Goal: Transaction & Acquisition: Obtain resource

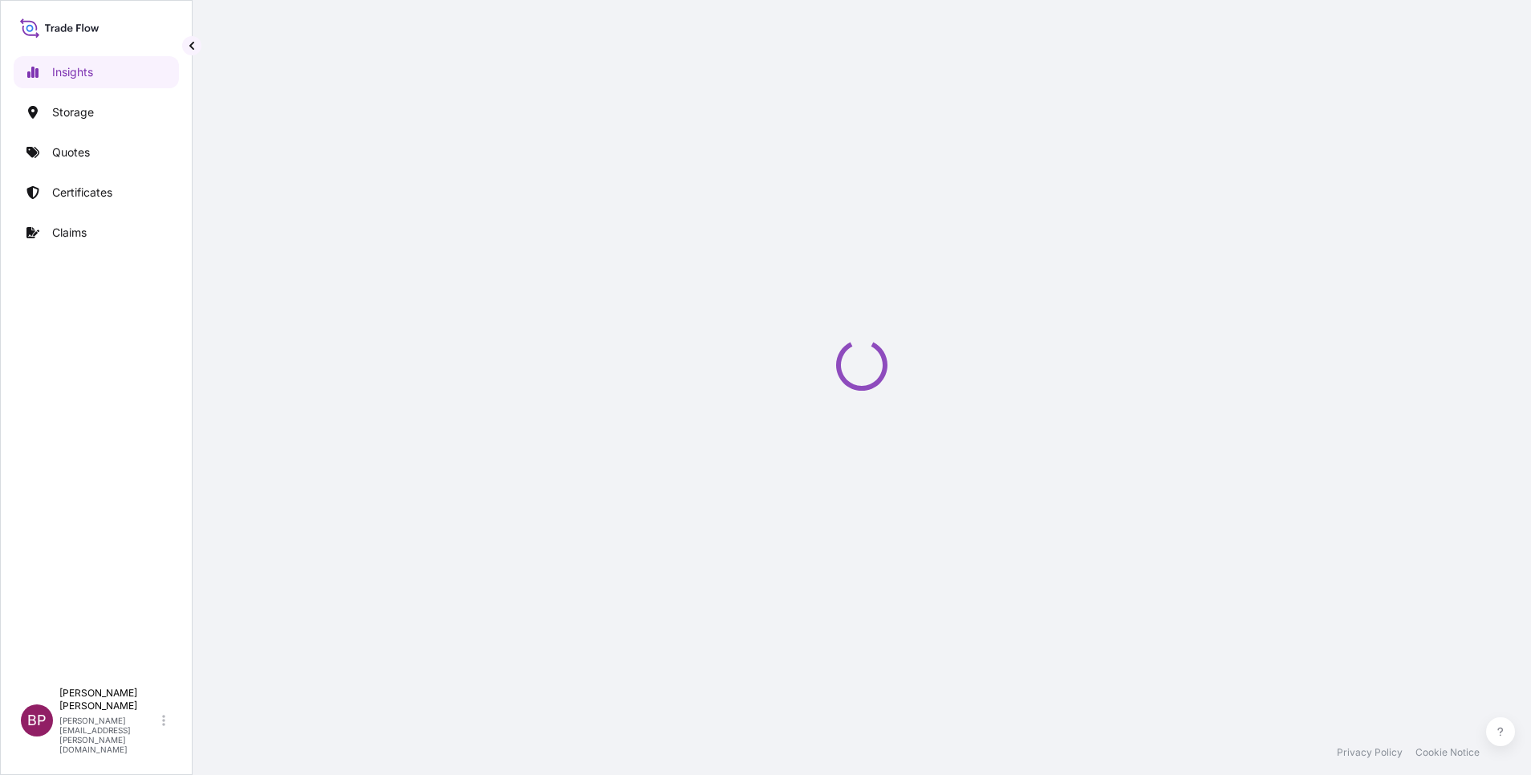
select select "2025"
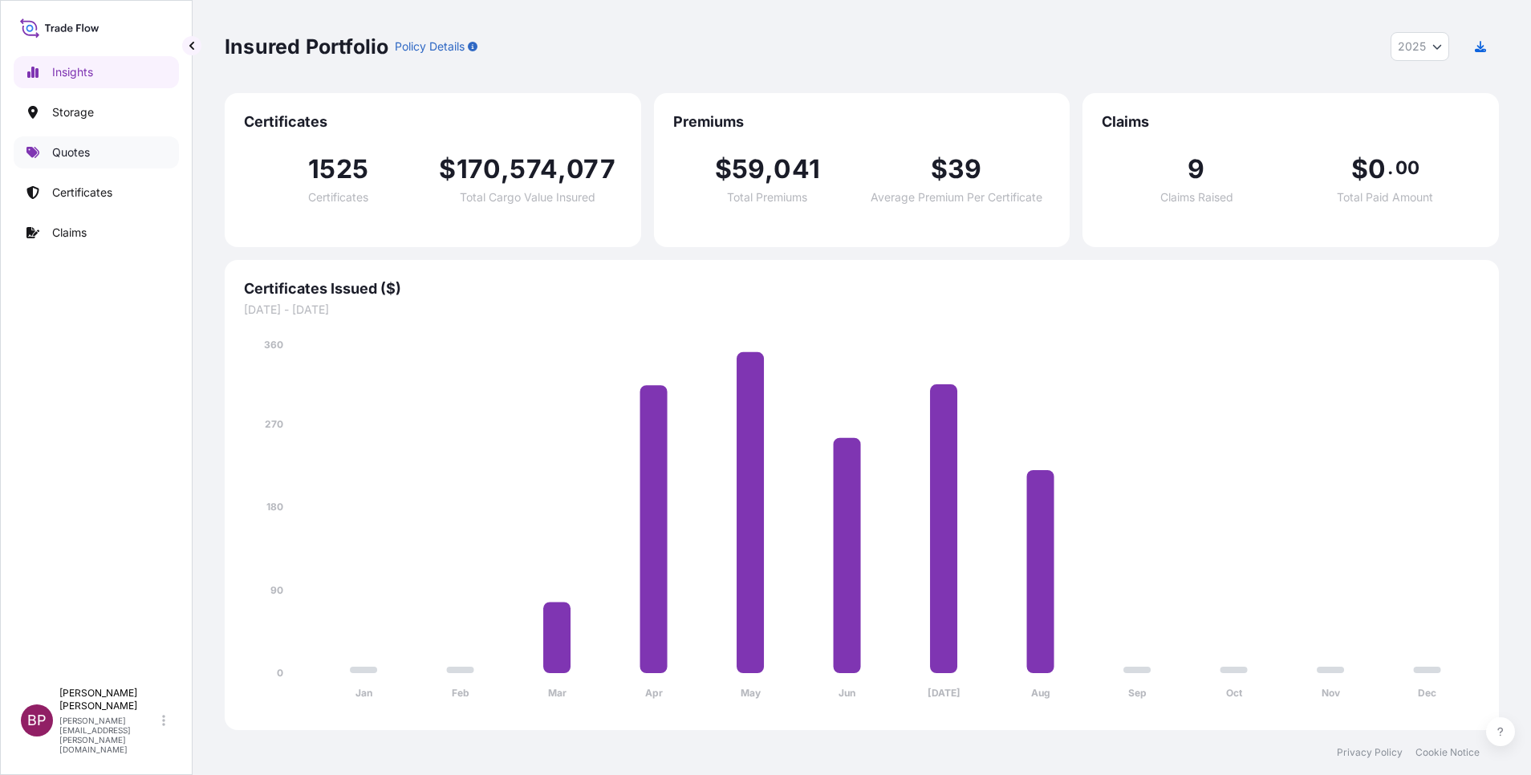
click at [78, 152] on p "Quotes" at bounding box center [71, 152] width 38 height 16
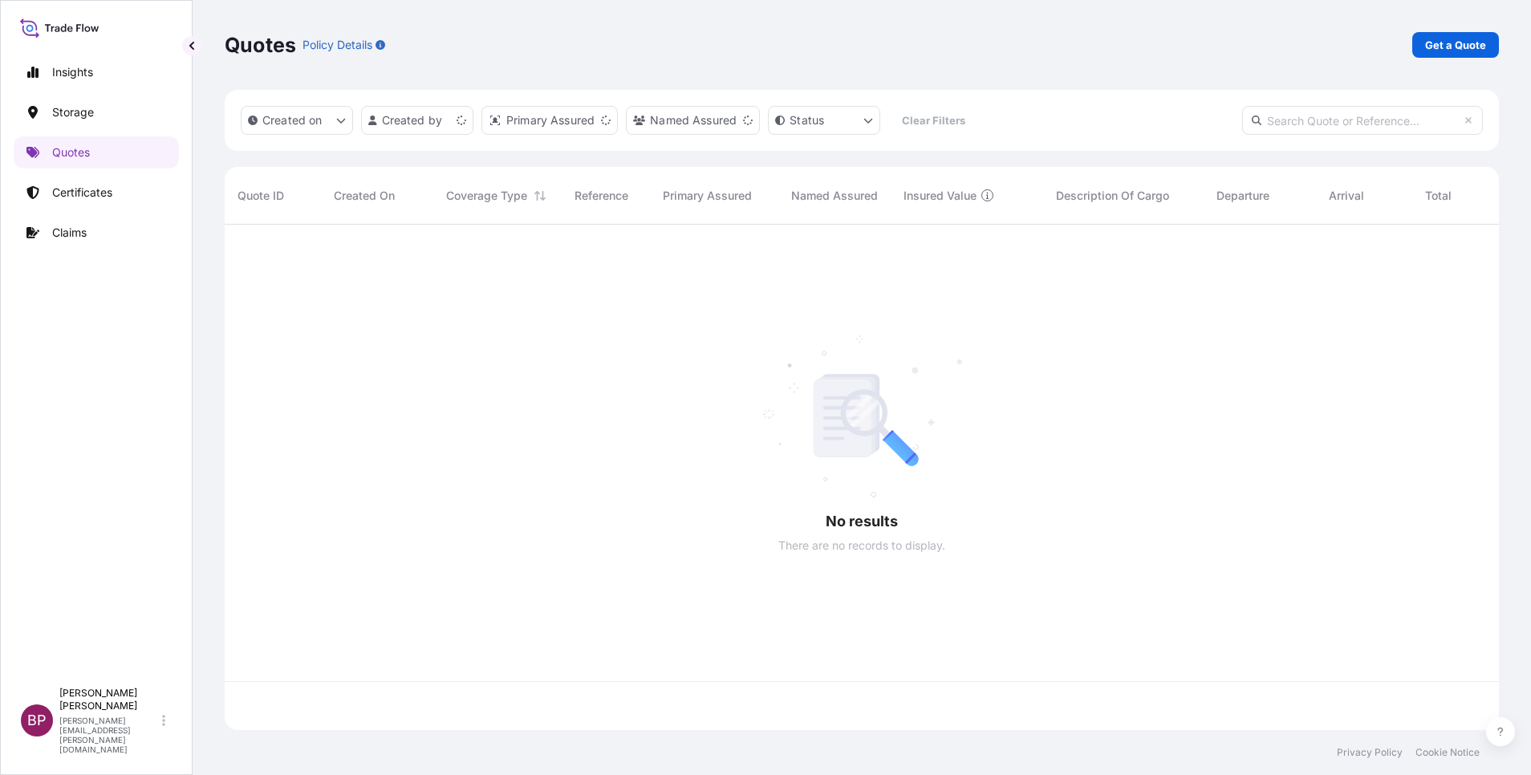
scroll to position [496, 1256]
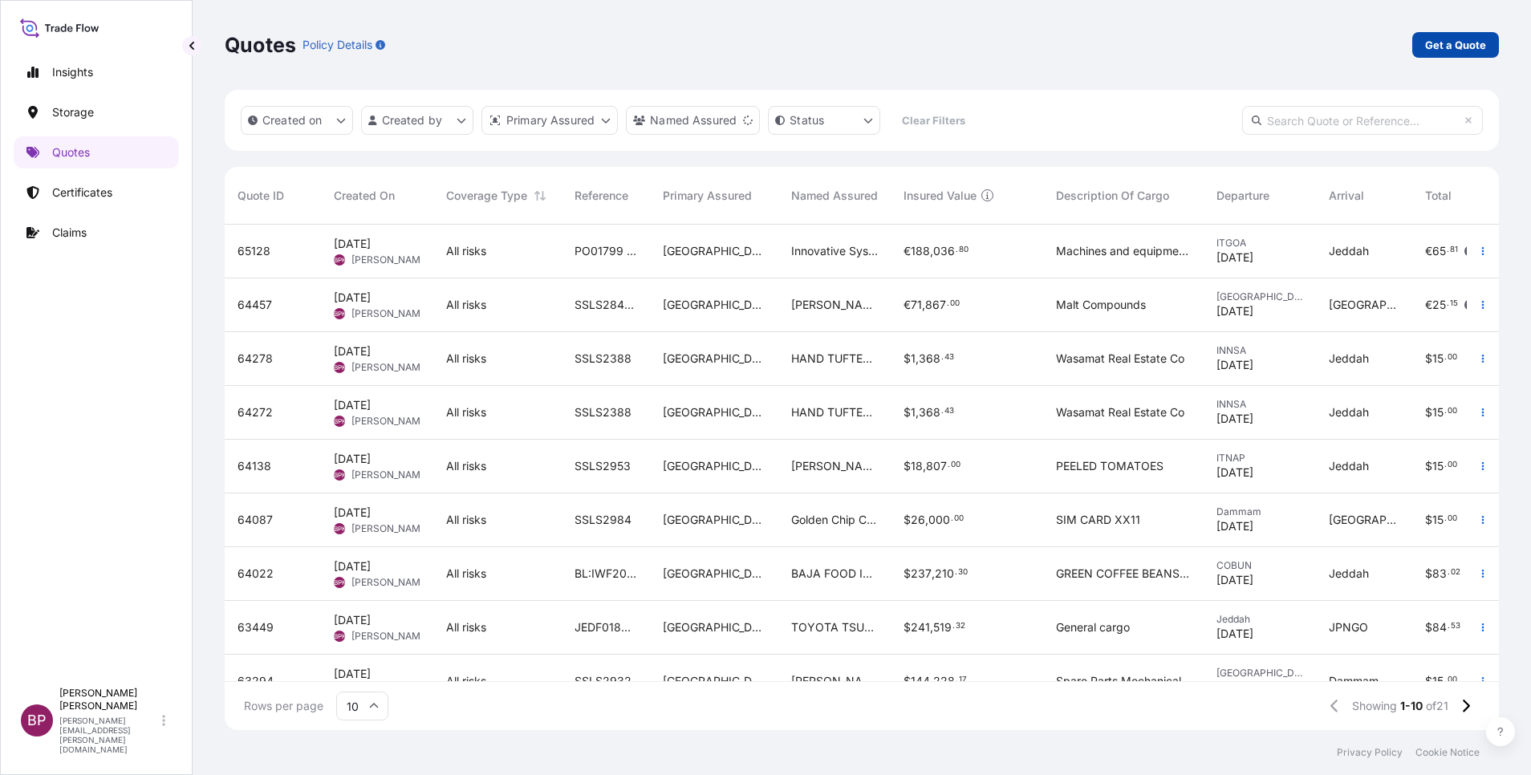
click at [1457, 51] on p "Get a Quote" at bounding box center [1455, 45] width 61 height 16
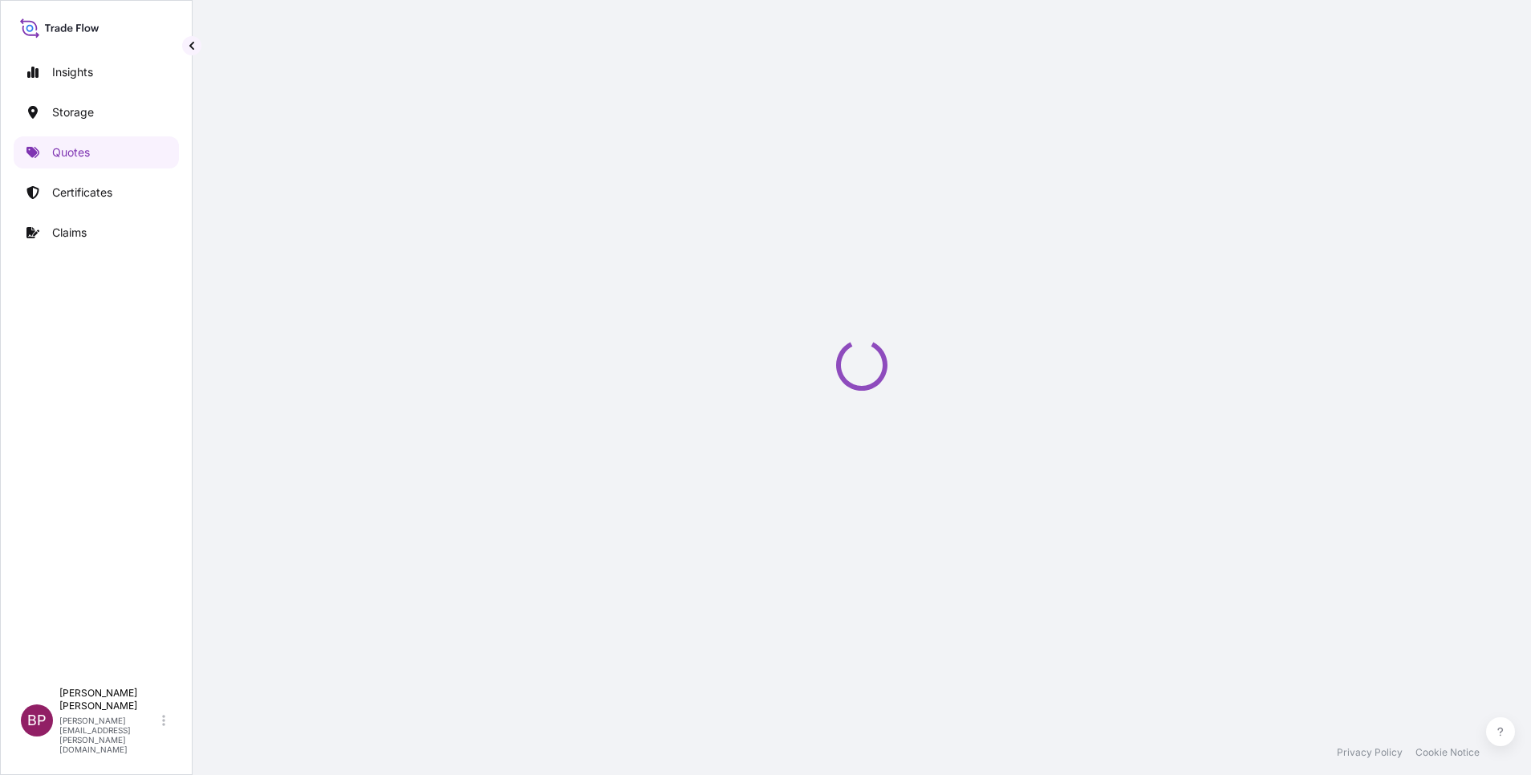
select select "Water"
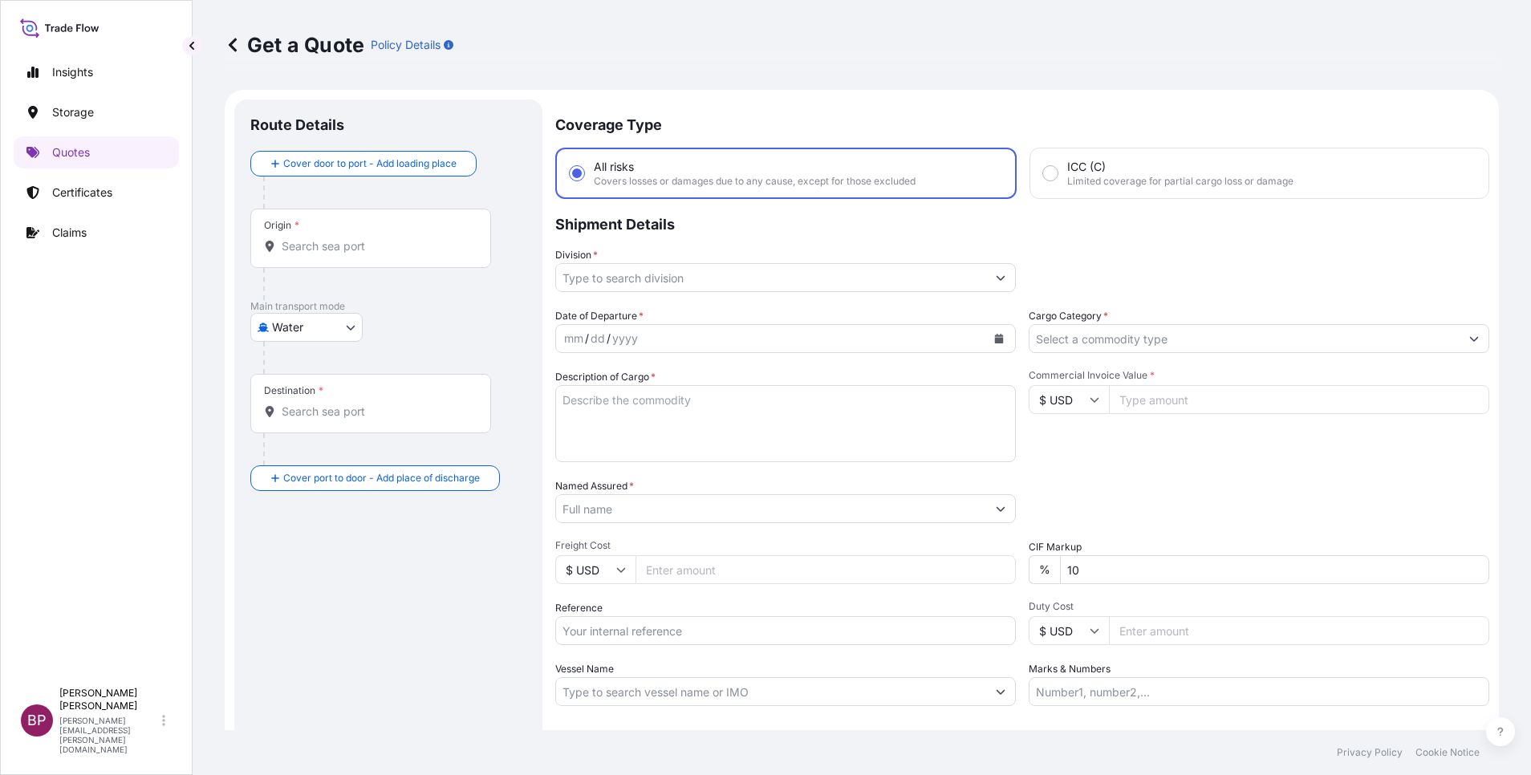
scroll to position [26, 0]
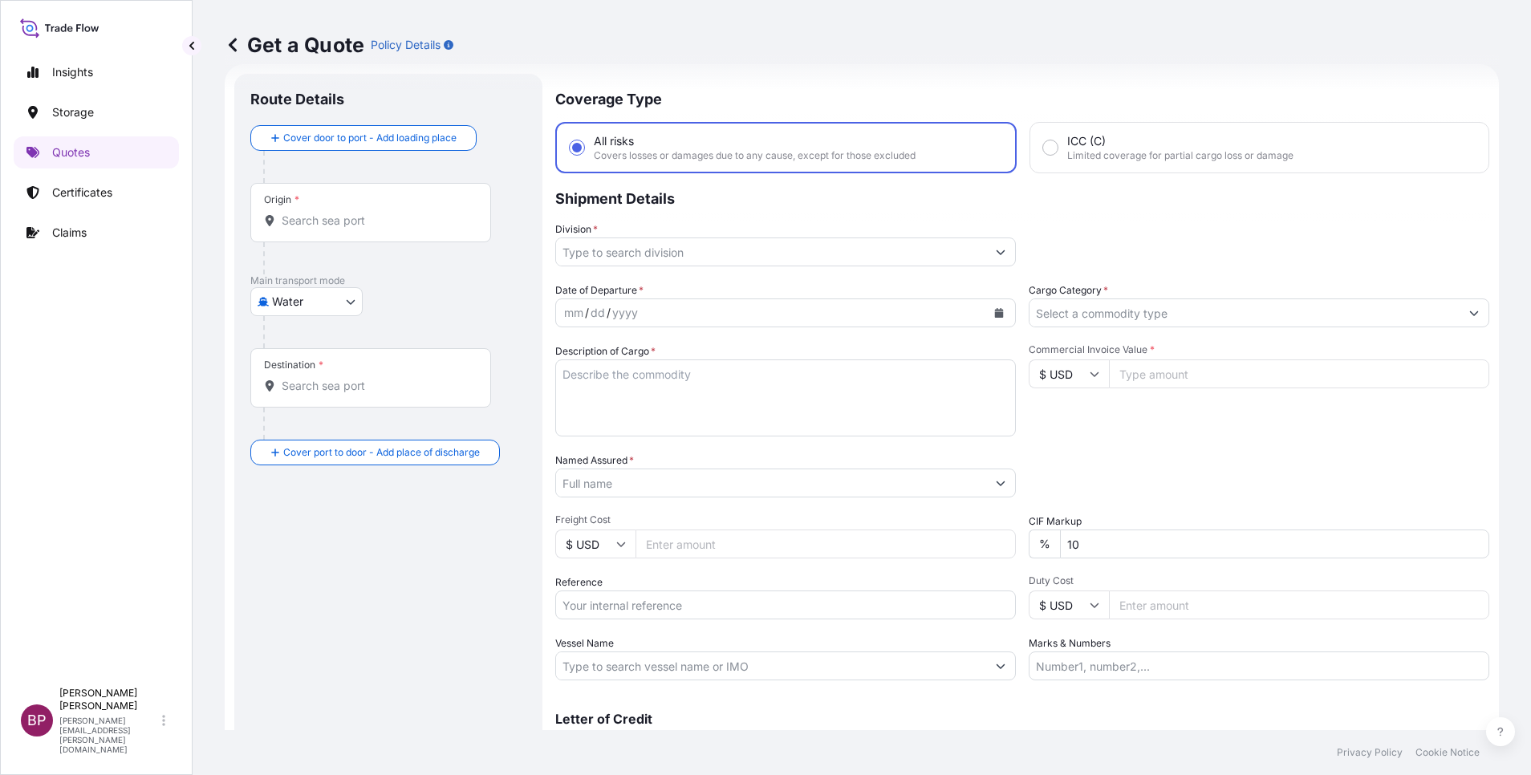
click at [1078, 376] on input "$ USD" at bounding box center [1069, 374] width 80 height 29
drag, startPoint x: 1053, startPoint y: 435, endPoint x: 1098, endPoint y: 410, distance: 51.4
click at [1053, 433] on div "€ EUR" at bounding box center [1059, 418] width 67 height 30
type input "€ EUR"
click at [1147, 379] on input "Commercial Invoice Value *" at bounding box center [1299, 374] width 380 height 29
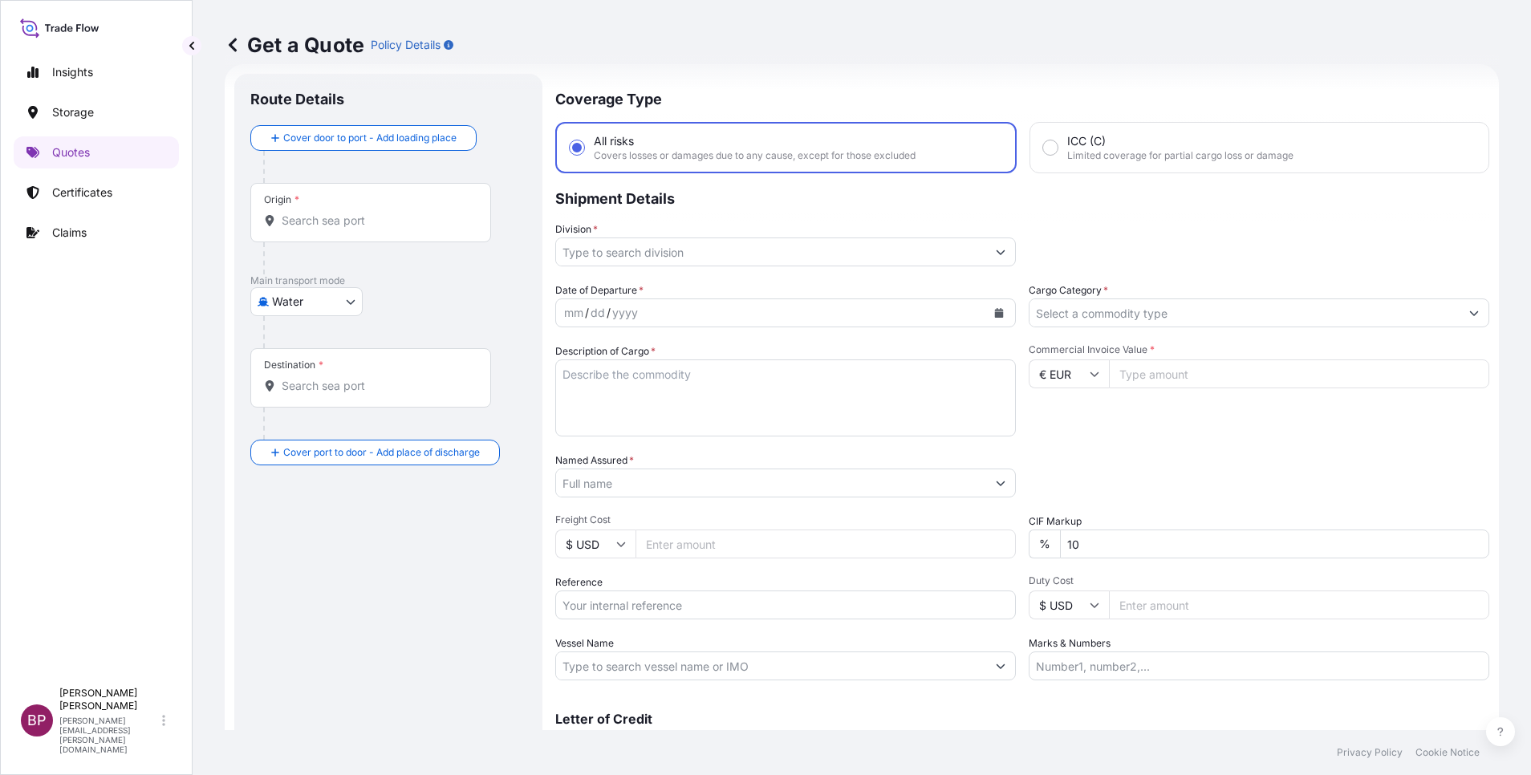
paste input "1535"
type input "1535"
drag, startPoint x: 1101, startPoint y: 546, endPoint x: 945, endPoint y: 542, distance: 156.5
click at [945, 542] on div "Date of Departure * mm / dd / yyyy Cargo Category * Description of Cargo * Comm…" at bounding box center [1022, 481] width 934 height 398
click at [1240, 453] on div "Packing Category Type to search a container mode Please select a primary mode o…" at bounding box center [1259, 475] width 461 height 45
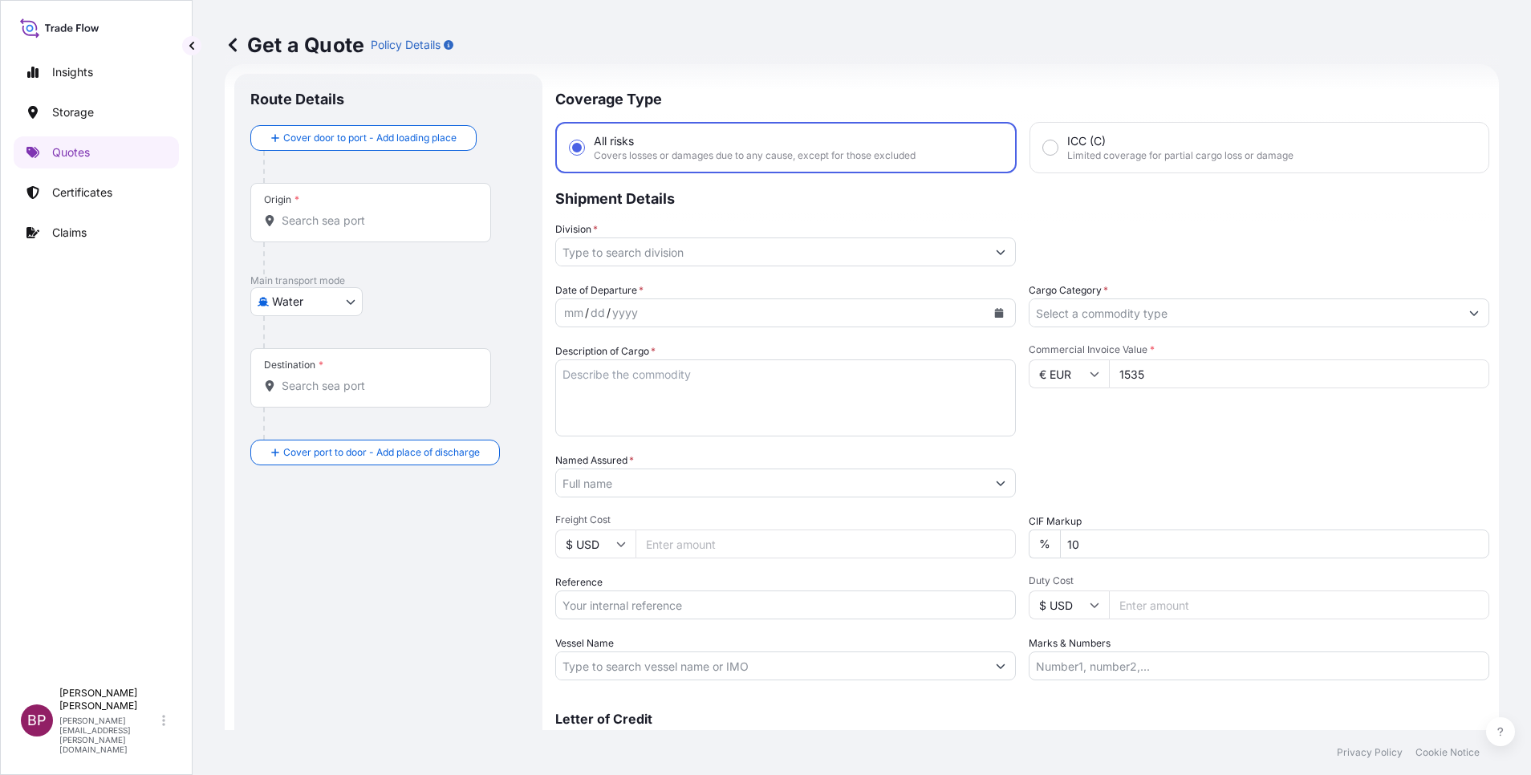
click at [724, 412] on textarea "Description of Cargo *" at bounding box center [785, 398] width 461 height 77
paste textarea "Stud [PERSON_NAME]"
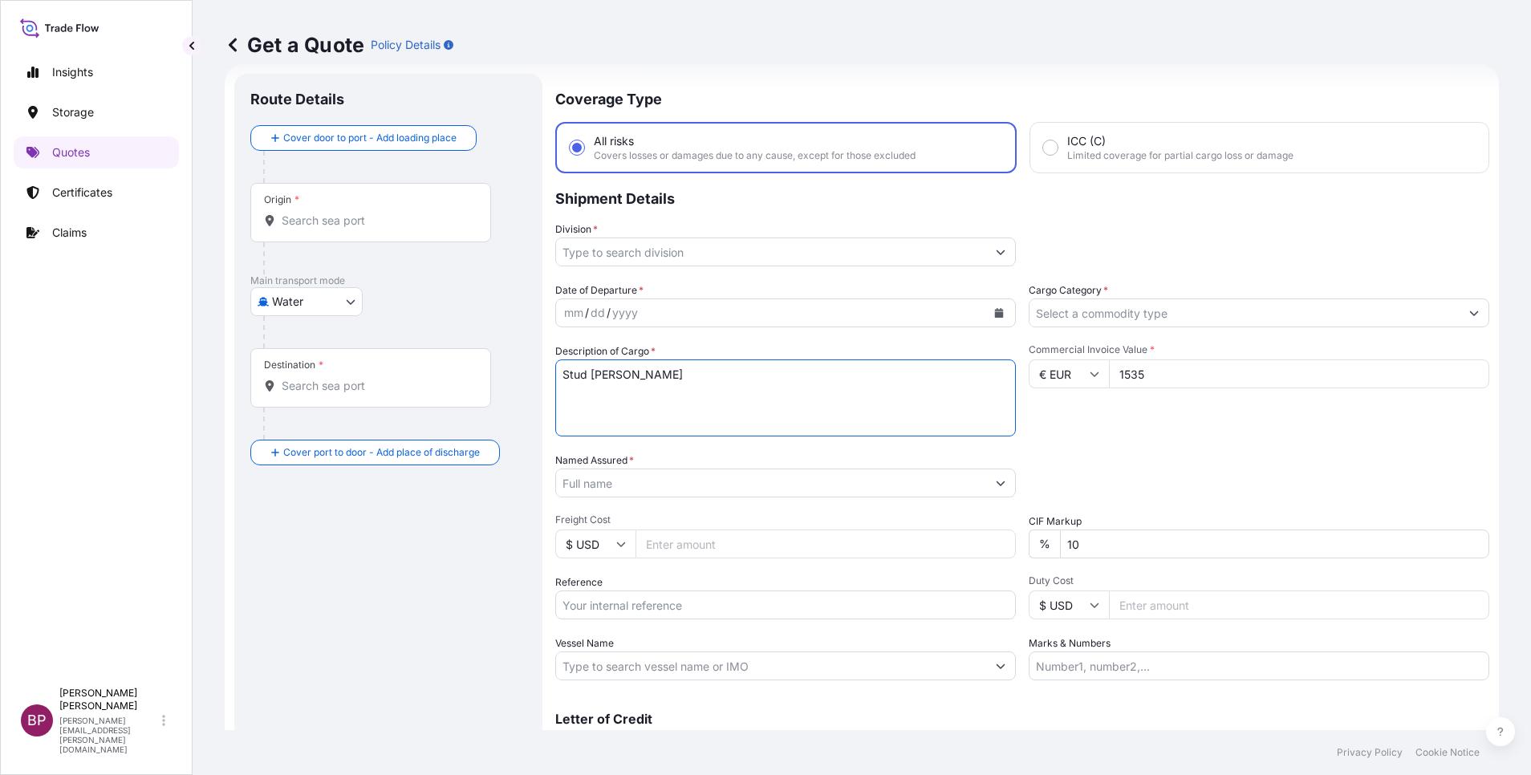
type textarea "Stud [PERSON_NAME]"
click at [662, 604] on input "Reference" at bounding box center [785, 605] width 461 height 29
paste input "SABA-9192 SSLS3048"
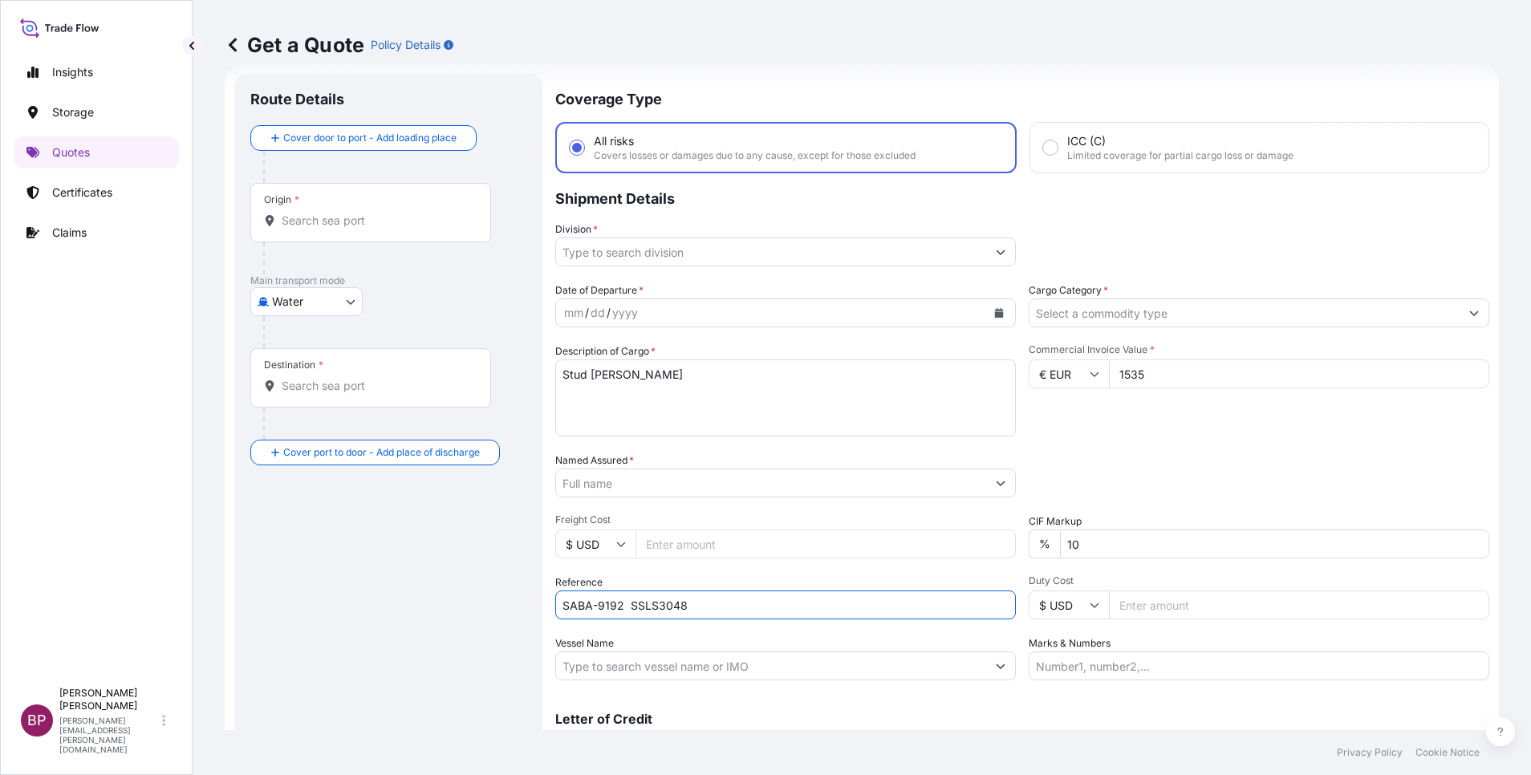
type input "SABA-9192 SSLS3048"
click at [735, 491] on input "Named Assured *" at bounding box center [771, 483] width 430 height 29
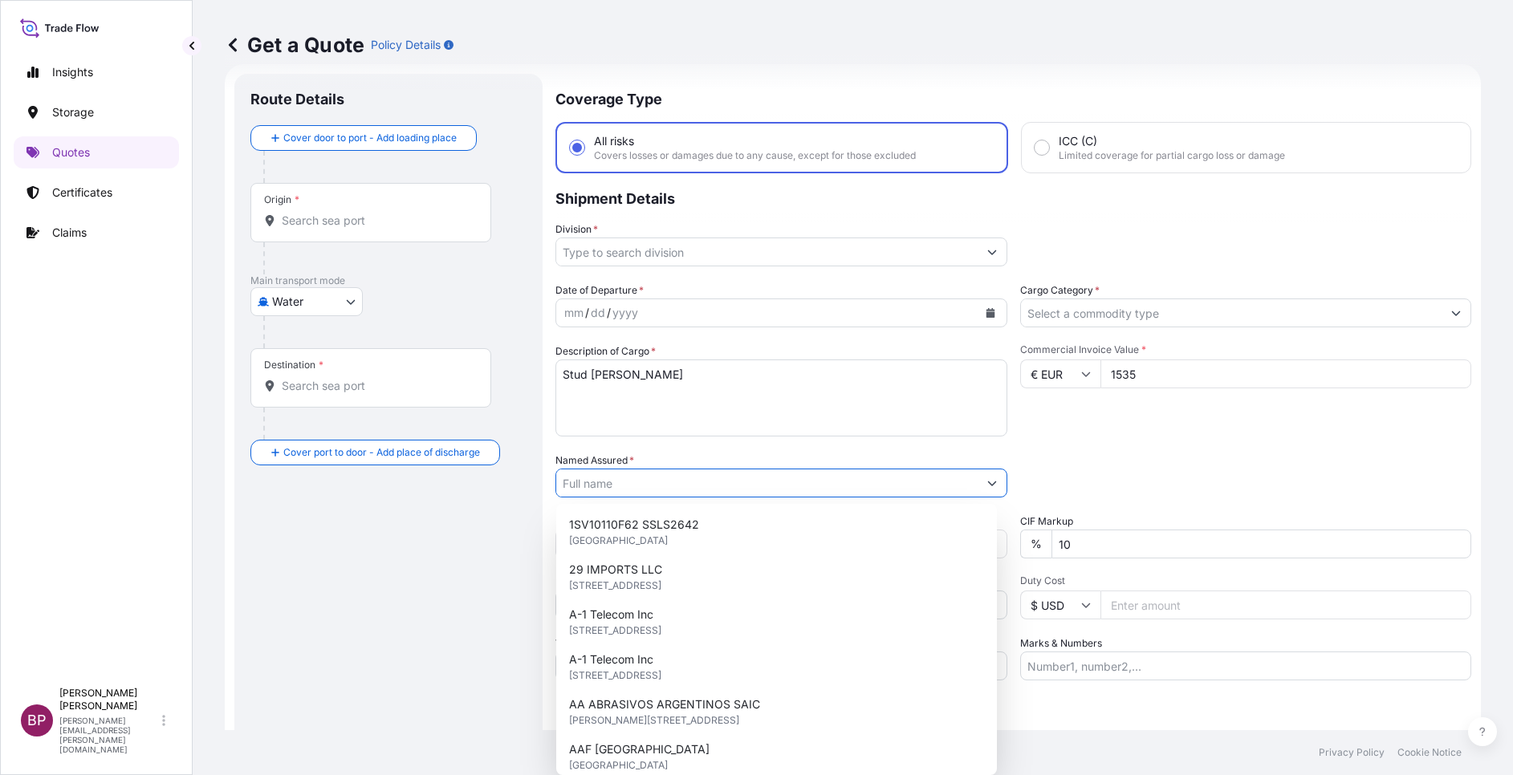
paste input "[PERSON_NAME] & [PERSON_NAME] Company"
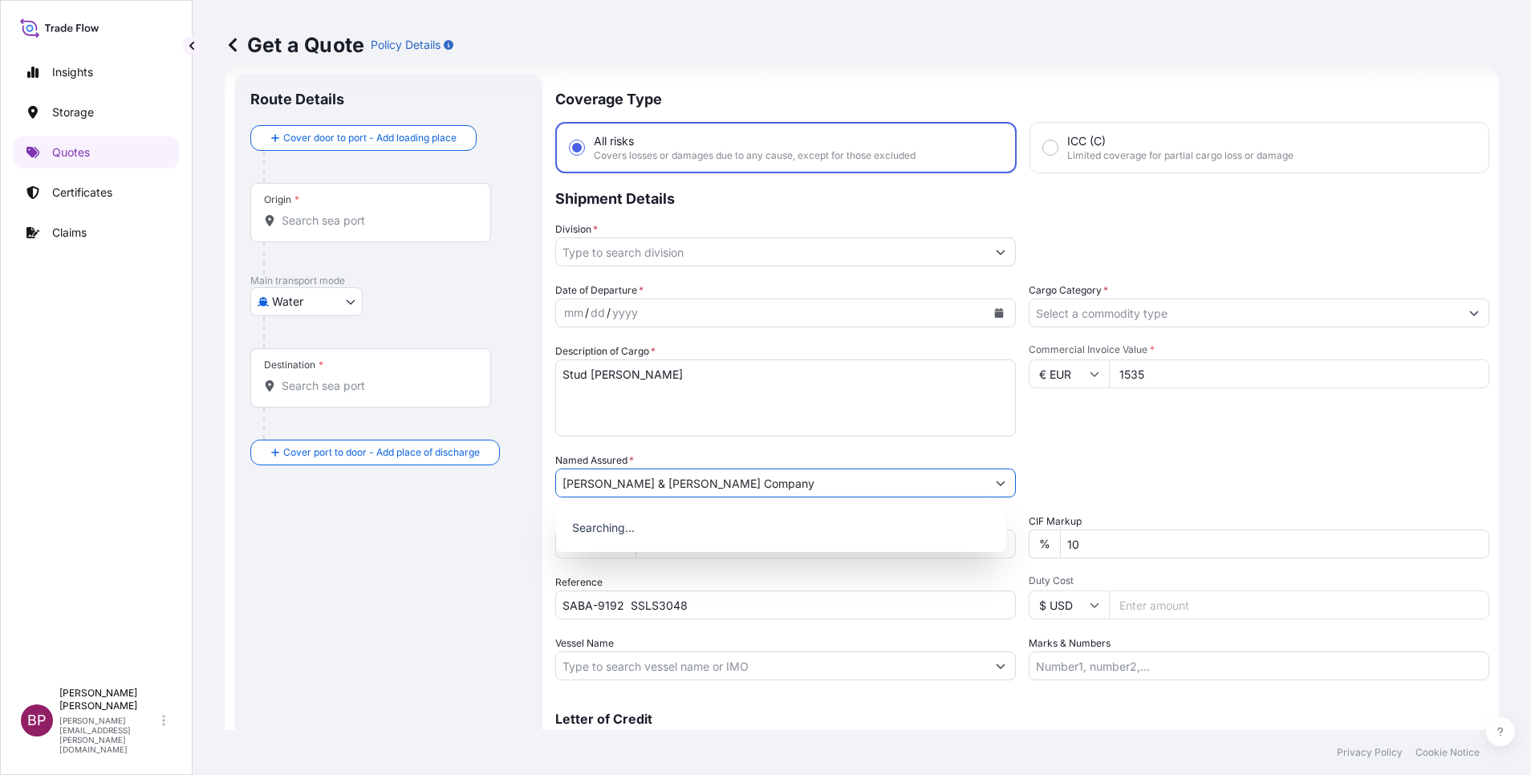
type input "[PERSON_NAME] & [PERSON_NAME] Company"
click at [1111, 447] on div "Date of Departure * mm / dd / yyyy Cargo Category * Description of Cargo * Stud…" at bounding box center [1022, 481] width 934 height 398
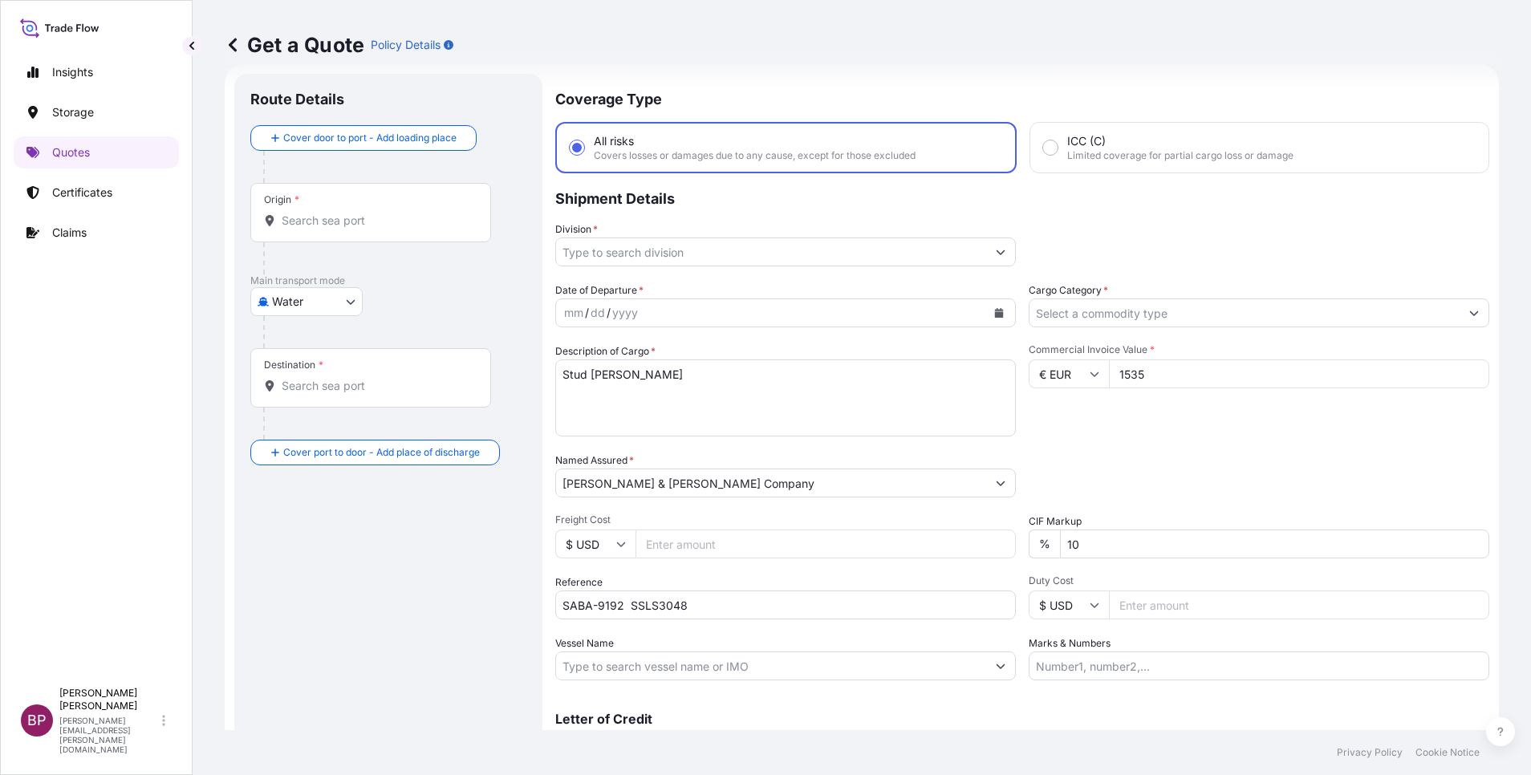
click at [996, 253] on icon "Show suggestions" at bounding box center [1001, 252] width 10 height 10
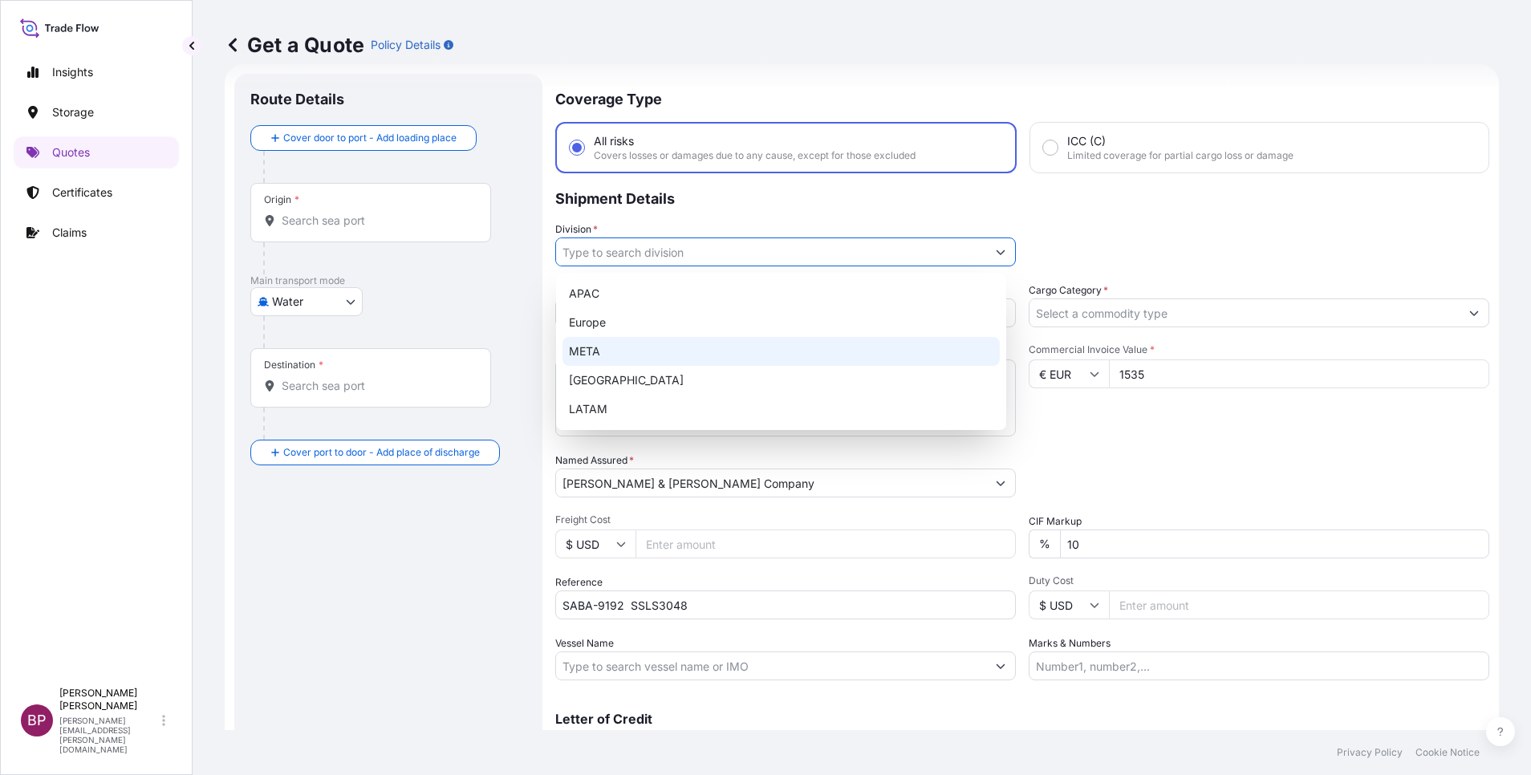
click at [639, 351] on div "META" at bounding box center [781, 351] width 437 height 29
type input "META"
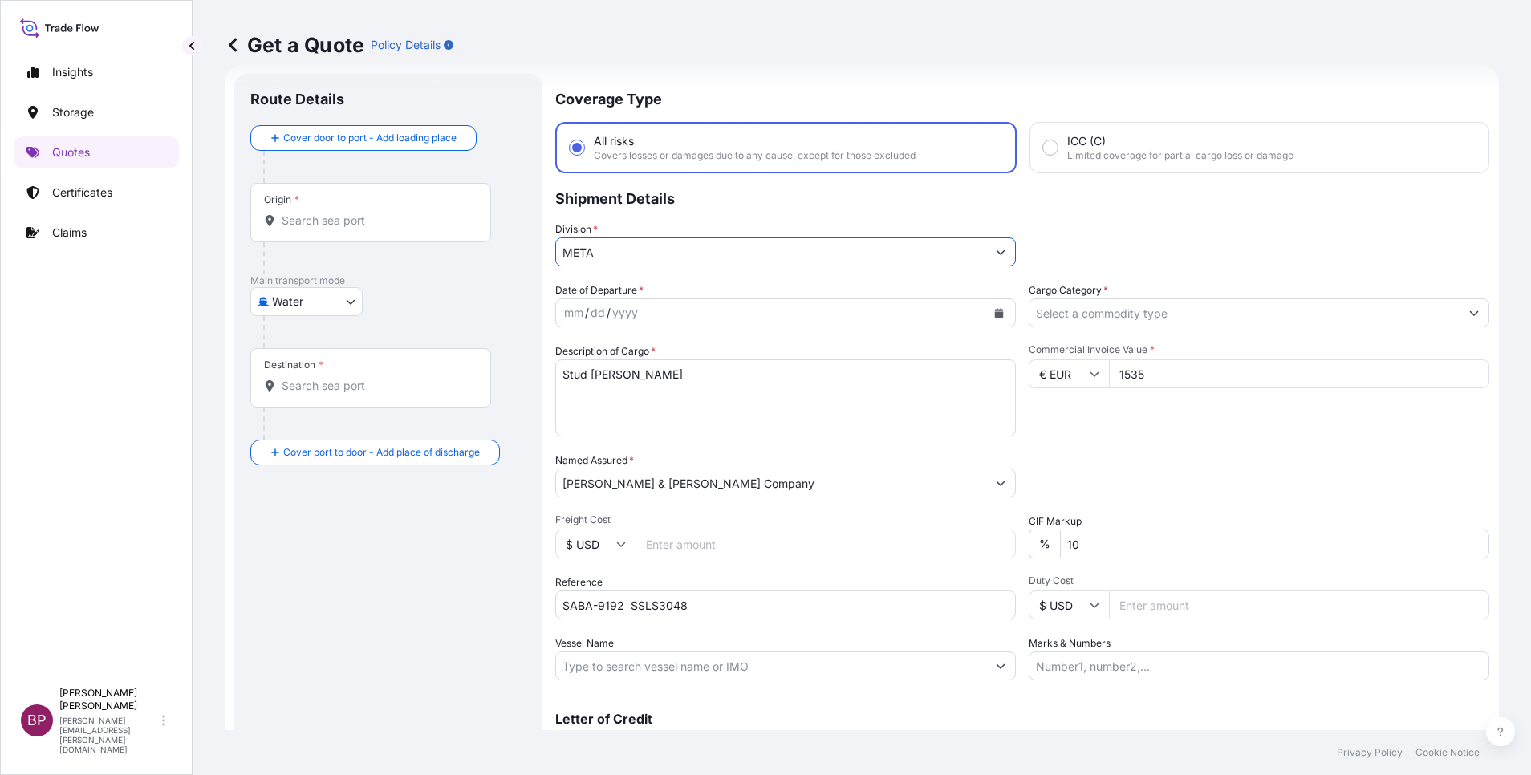
click at [1460, 315] on button "Show suggestions" at bounding box center [1474, 313] width 29 height 29
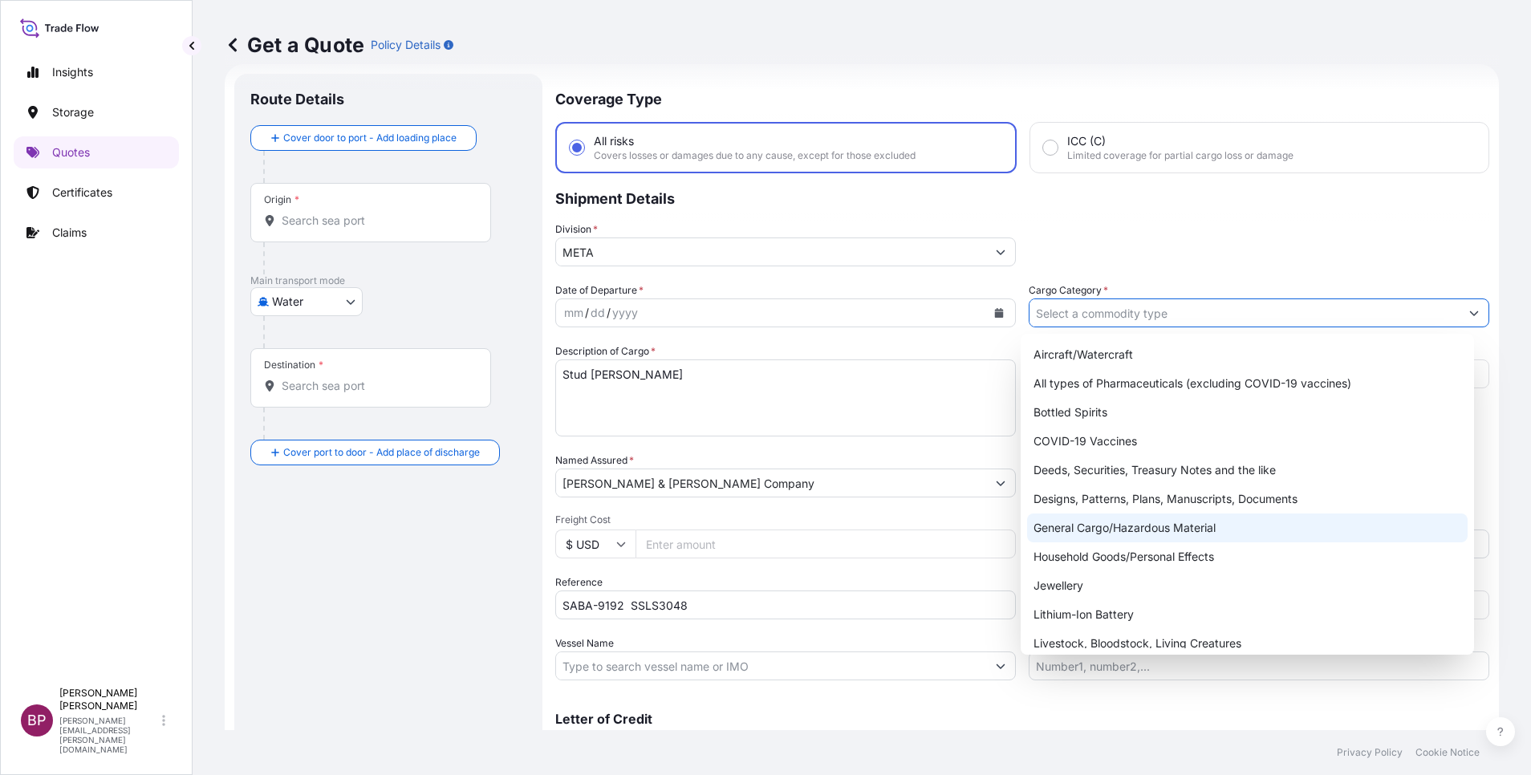
click at [1120, 534] on div "General Cargo/Hazardous Material" at bounding box center [1247, 528] width 441 height 29
type input "General Cargo/Hazardous Material"
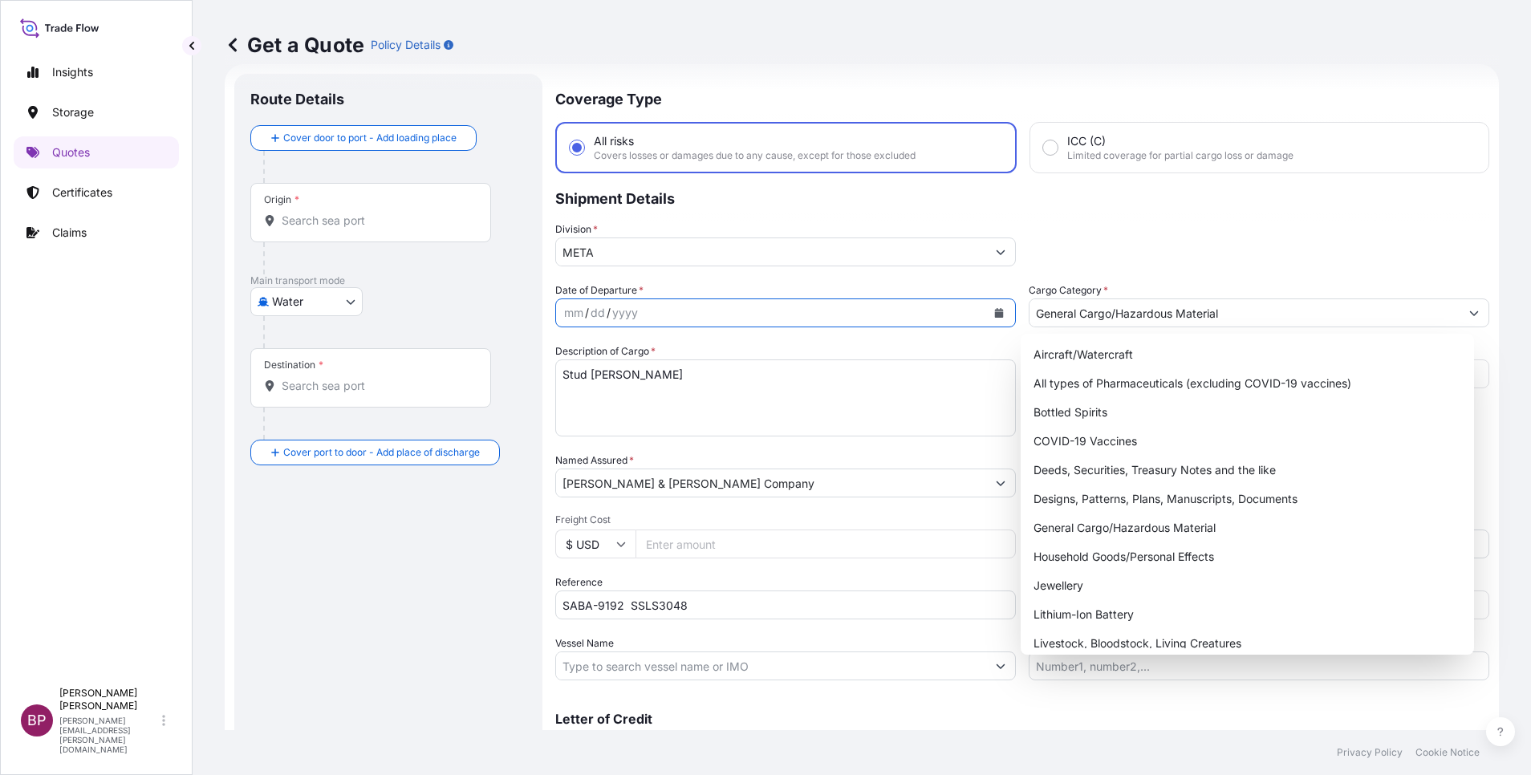
click at [995, 316] on icon "Calendar" at bounding box center [999, 313] width 9 height 10
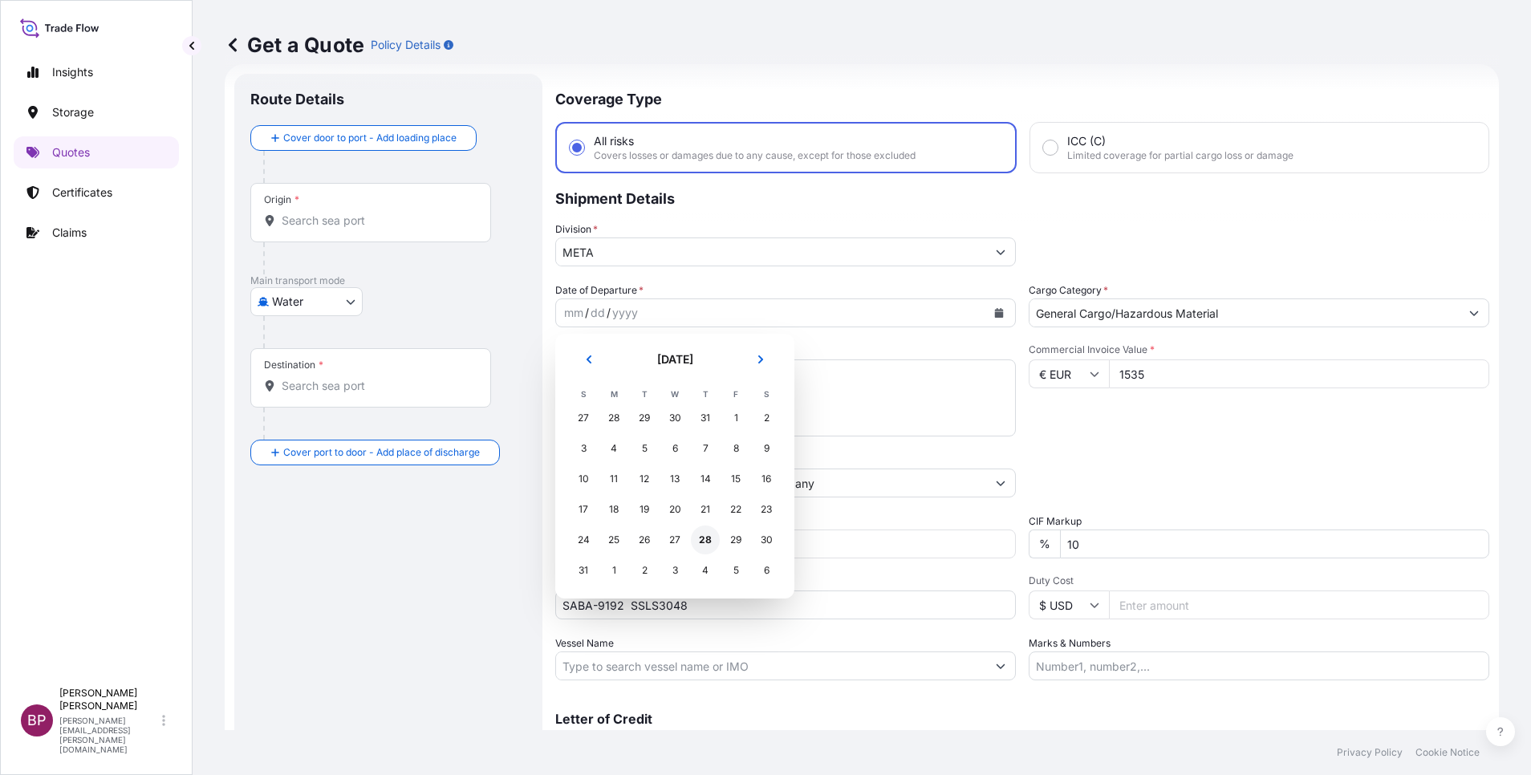
click at [700, 542] on div "28" at bounding box center [705, 540] width 29 height 29
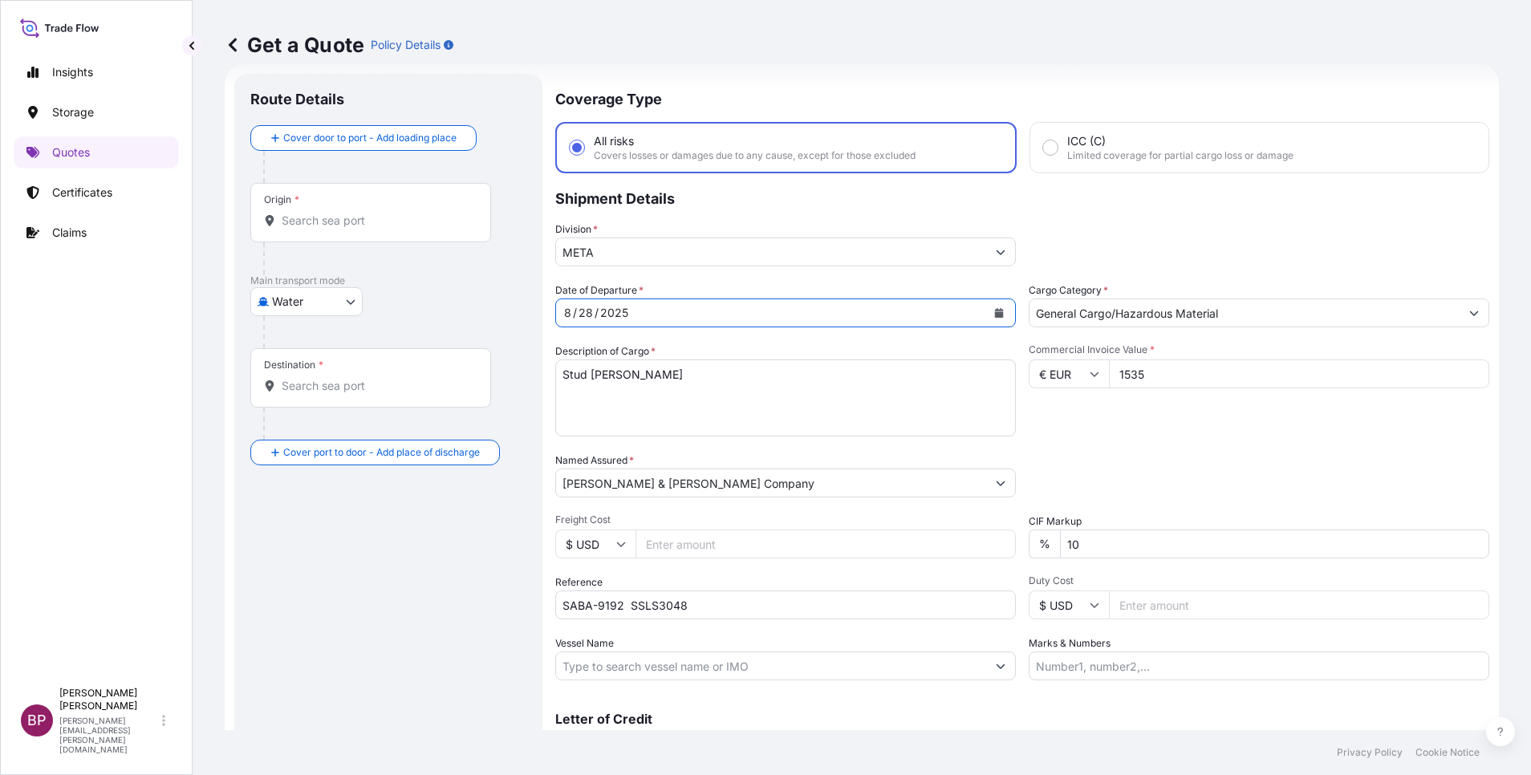
click at [318, 301] on body "20 options available. Selected Date: [DATE] Insights Storage Quotes Certificate…" at bounding box center [765, 387] width 1531 height 775
click at [304, 344] on div "Air" at bounding box center [307, 343] width 100 height 29
select select "Air"
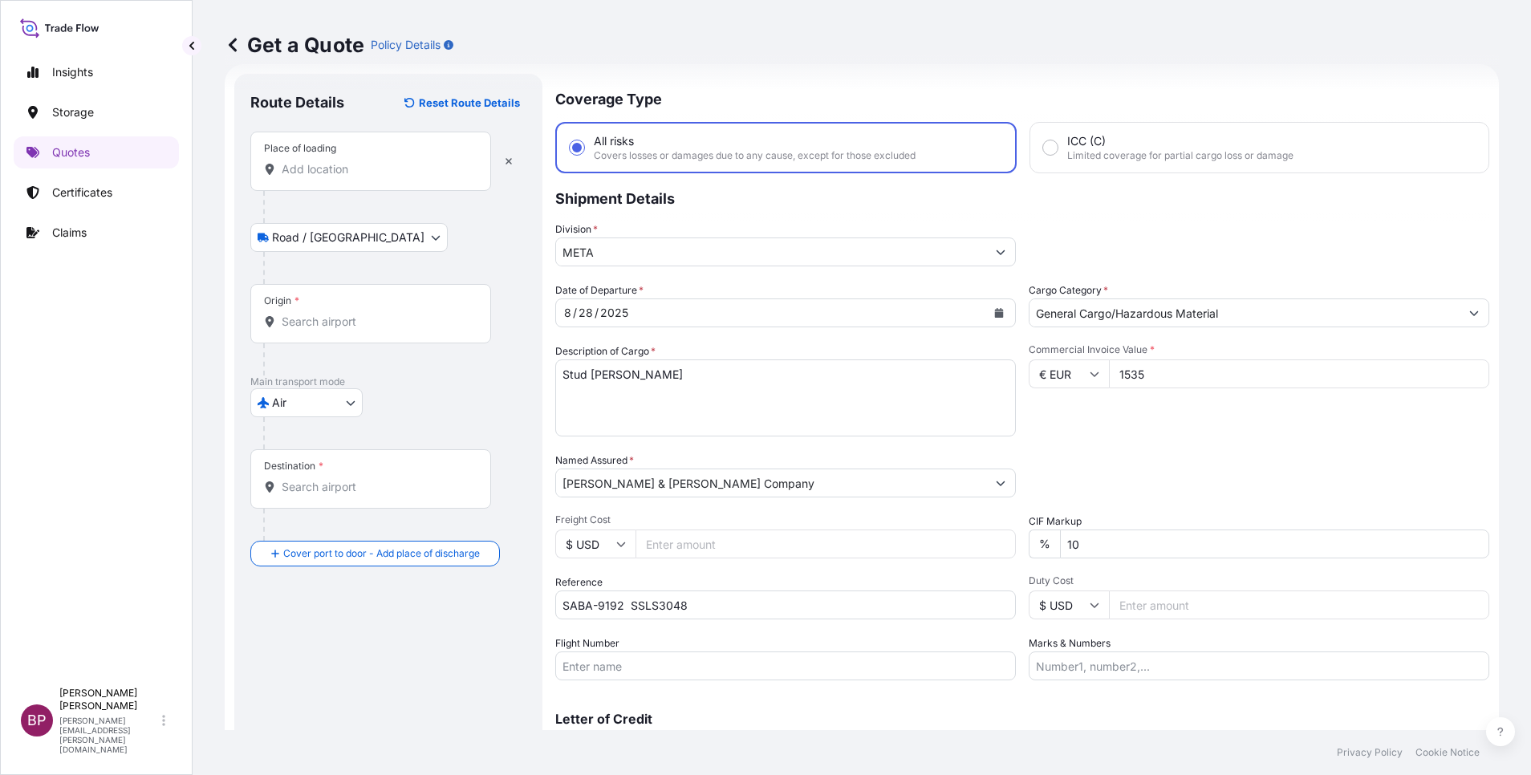
click at [338, 159] on div "Place of loading" at bounding box center [370, 161] width 241 height 59
click at [338, 161] on input "Place of loading" at bounding box center [376, 169] width 189 height 16
paste input "[STREET_ADDRESS] [PERSON_NAME]"
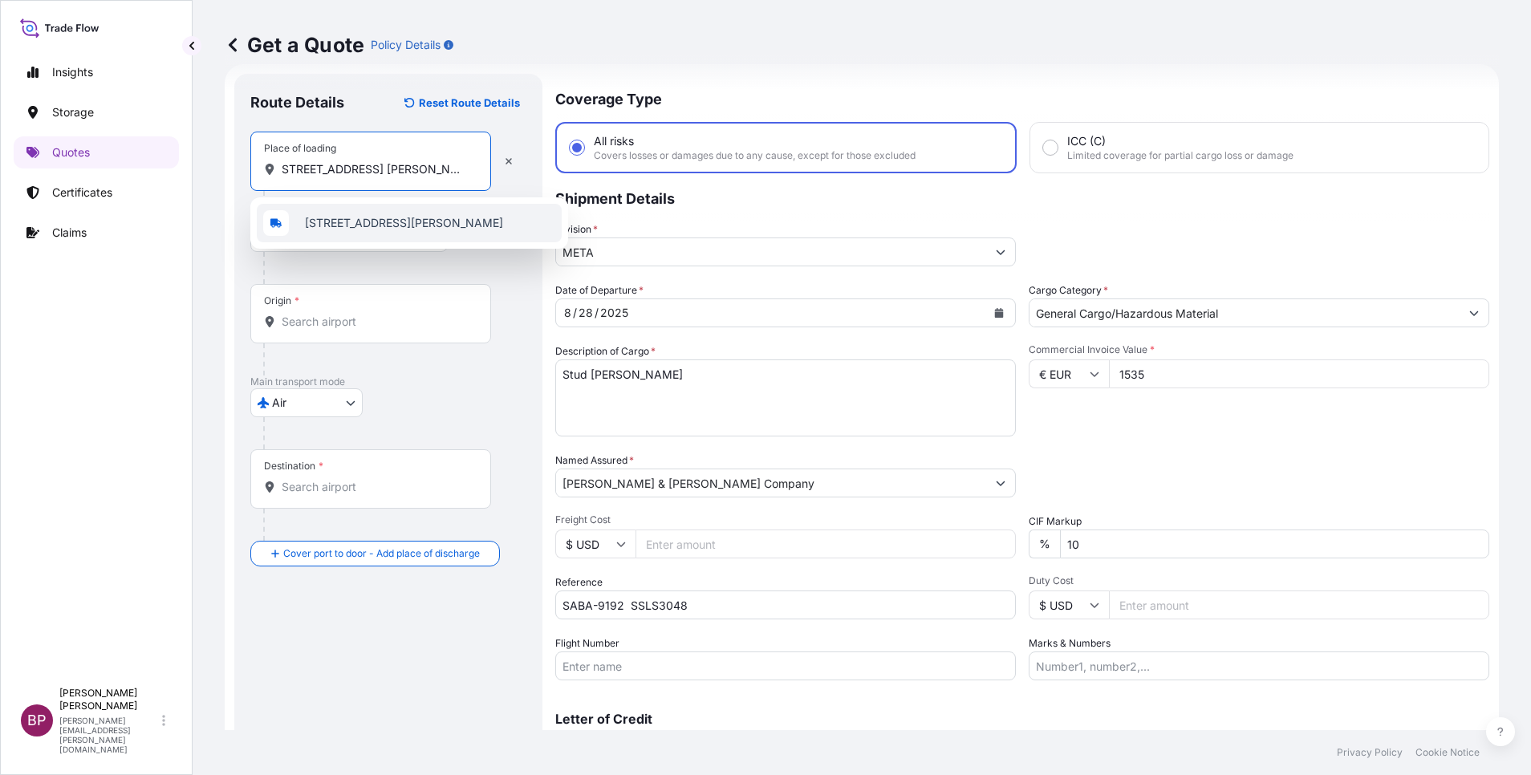
click at [400, 225] on span "[STREET_ADDRESS][PERSON_NAME]" at bounding box center [404, 223] width 198 height 16
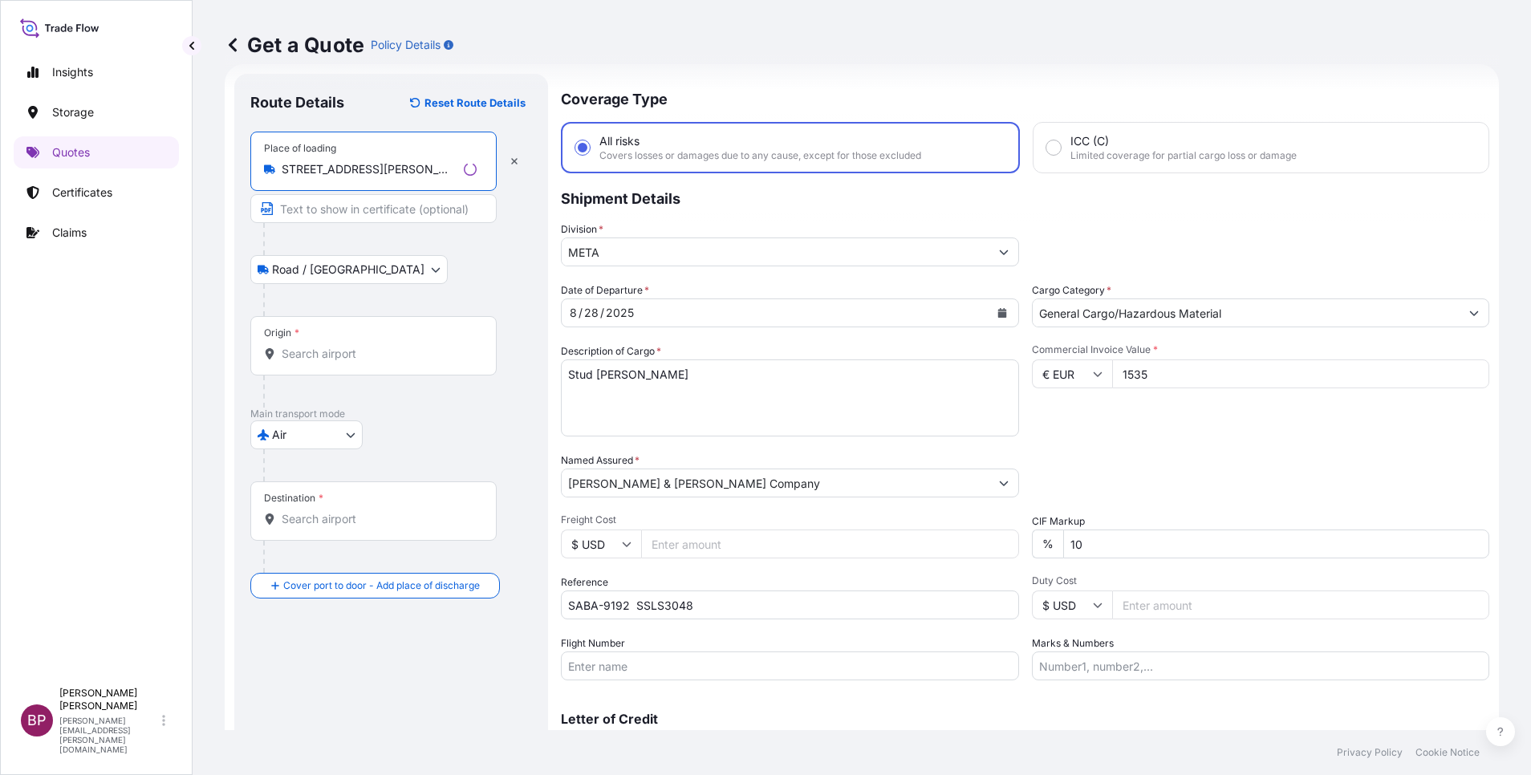
type input "[STREET_ADDRESS][PERSON_NAME]"
click at [337, 351] on input "Origin *" at bounding box center [379, 354] width 195 height 16
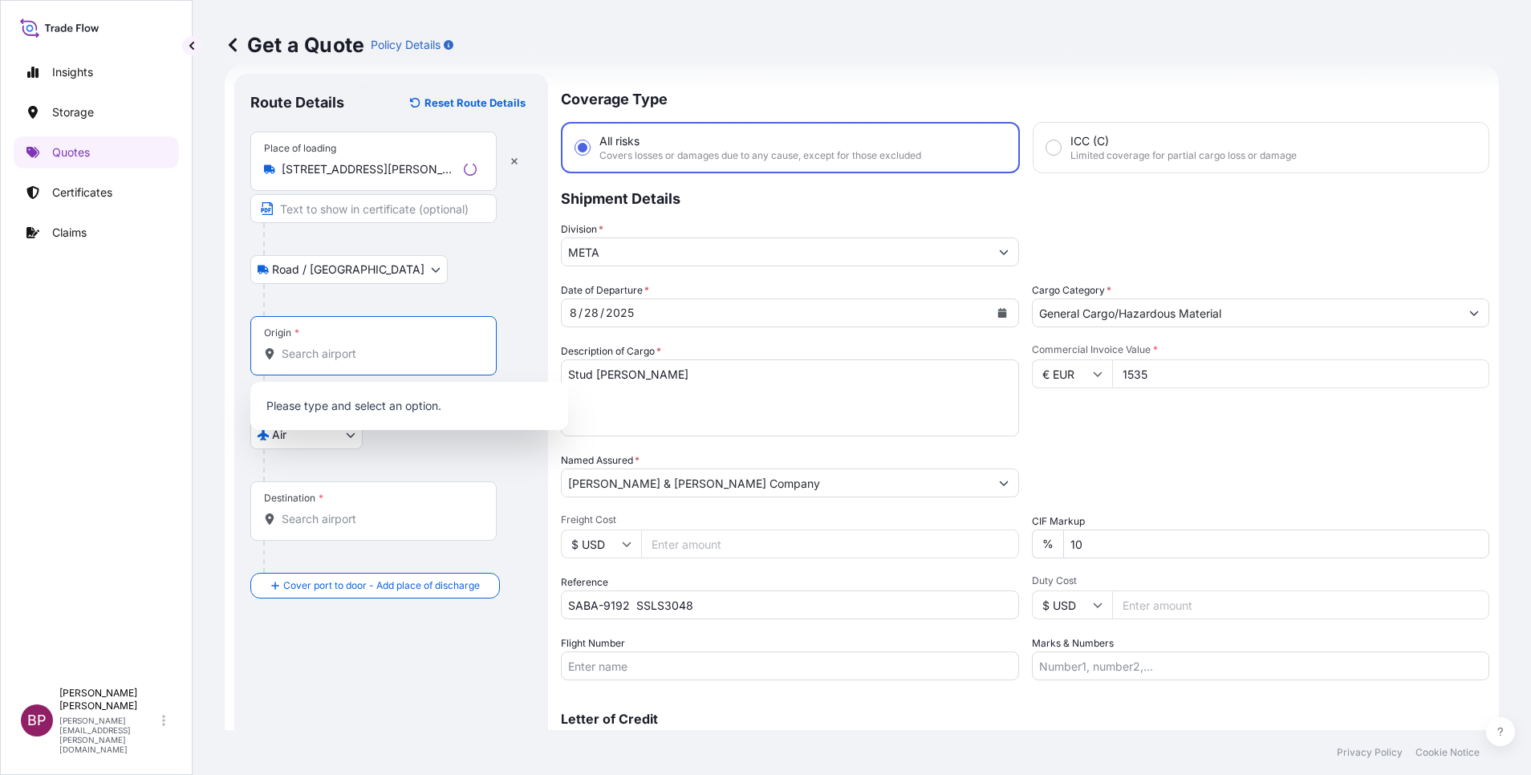
paste input "[STREET_ADDRESS] [PERSON_NAME]"
drag, startPoint x: 352, startPoint y: 352, endPoint x: 969, endPoint y: 358, distance: 617.2
click at [970, 358] on form "Route Details Reset Route Details Place of loading [STREET_ADDRESS][PERSON_NAME…" at bounding box center [862, 437] width 1274 height 746
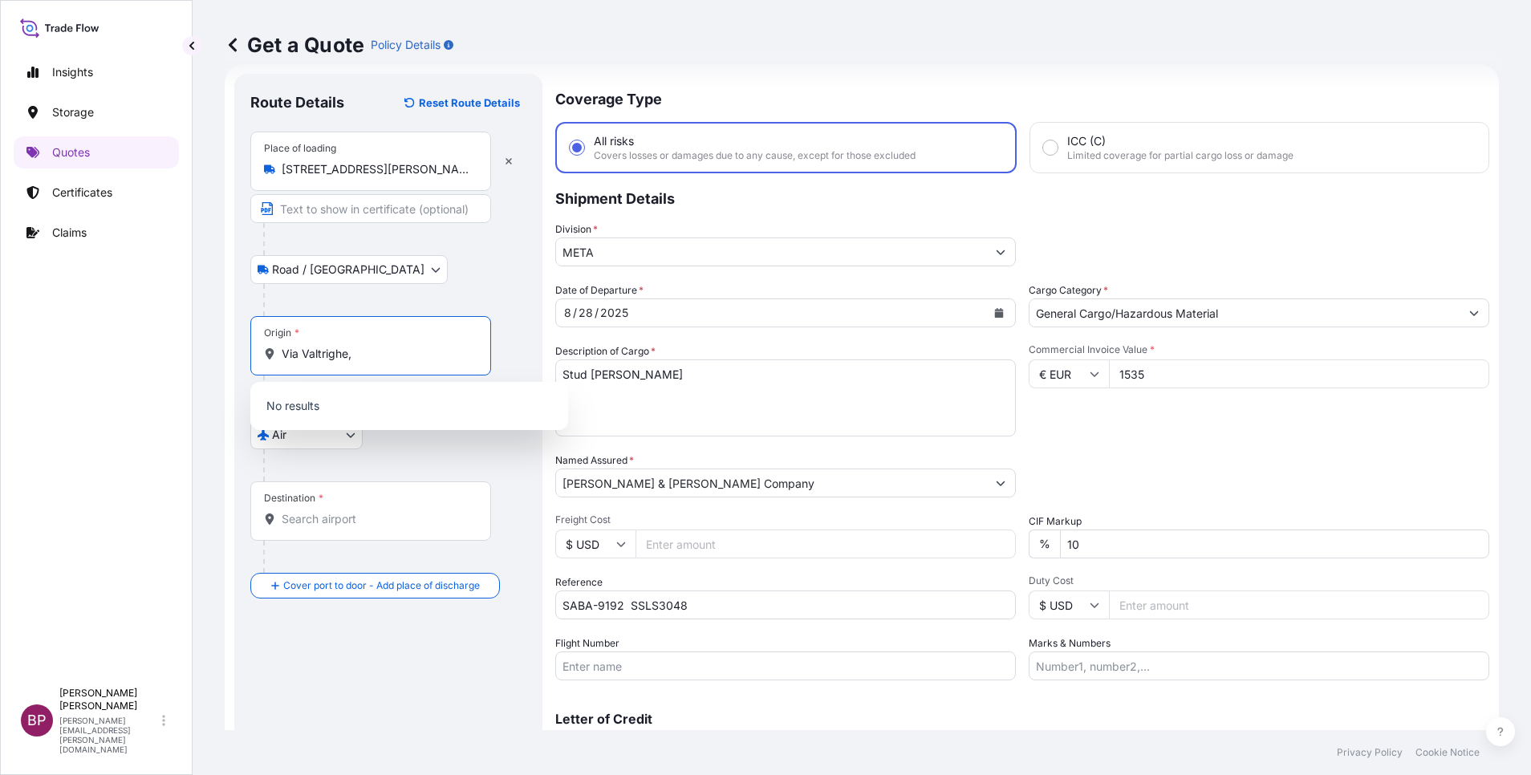
type input "Via Valtrighe,"
click at [1403, 768] on button "Get a Quote" at bounding box center [1446, 784] width 87 height 32
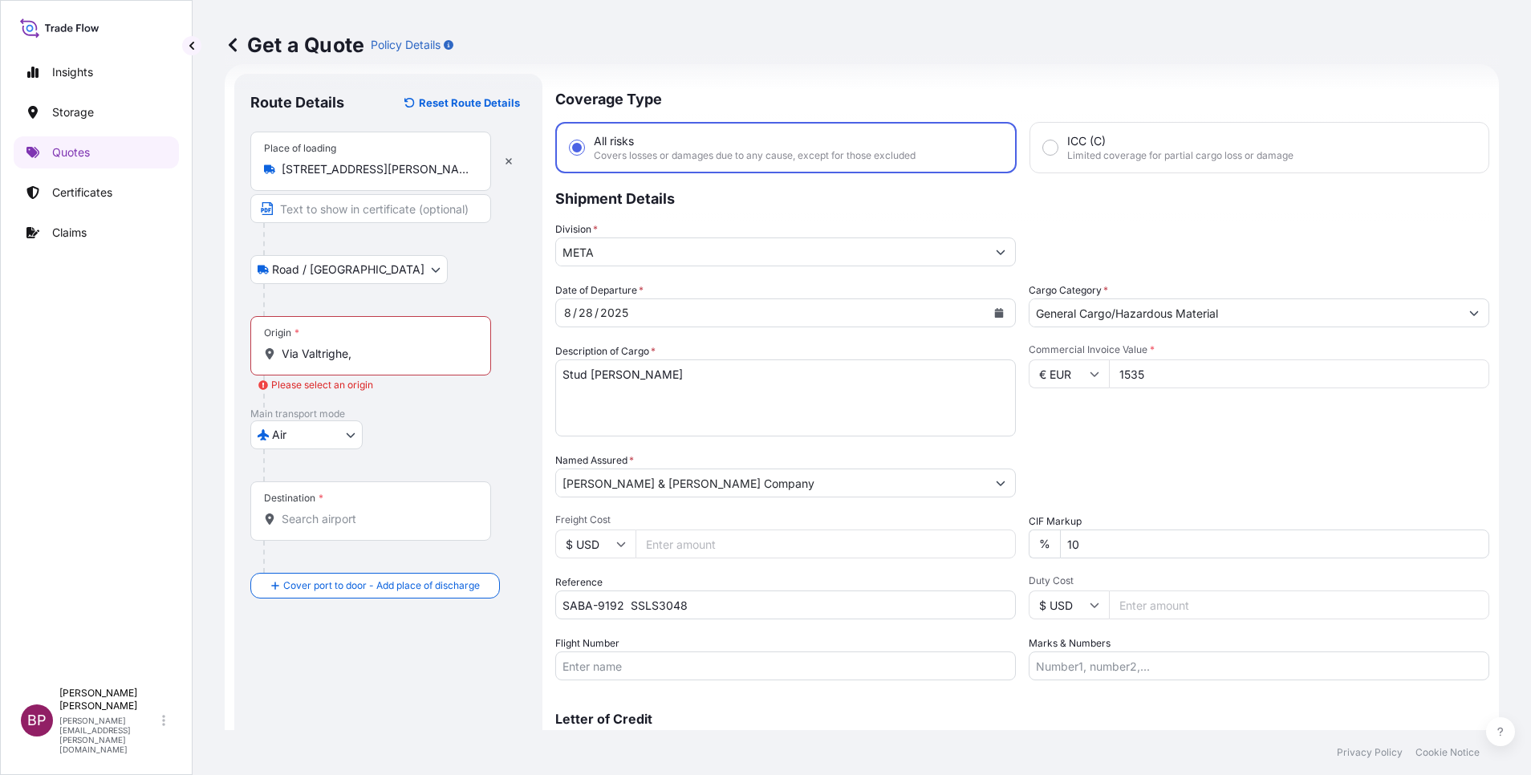
click at [380, 355] on input "Via Valtrighe," at bounding box center [376, 354] width 189 height 16
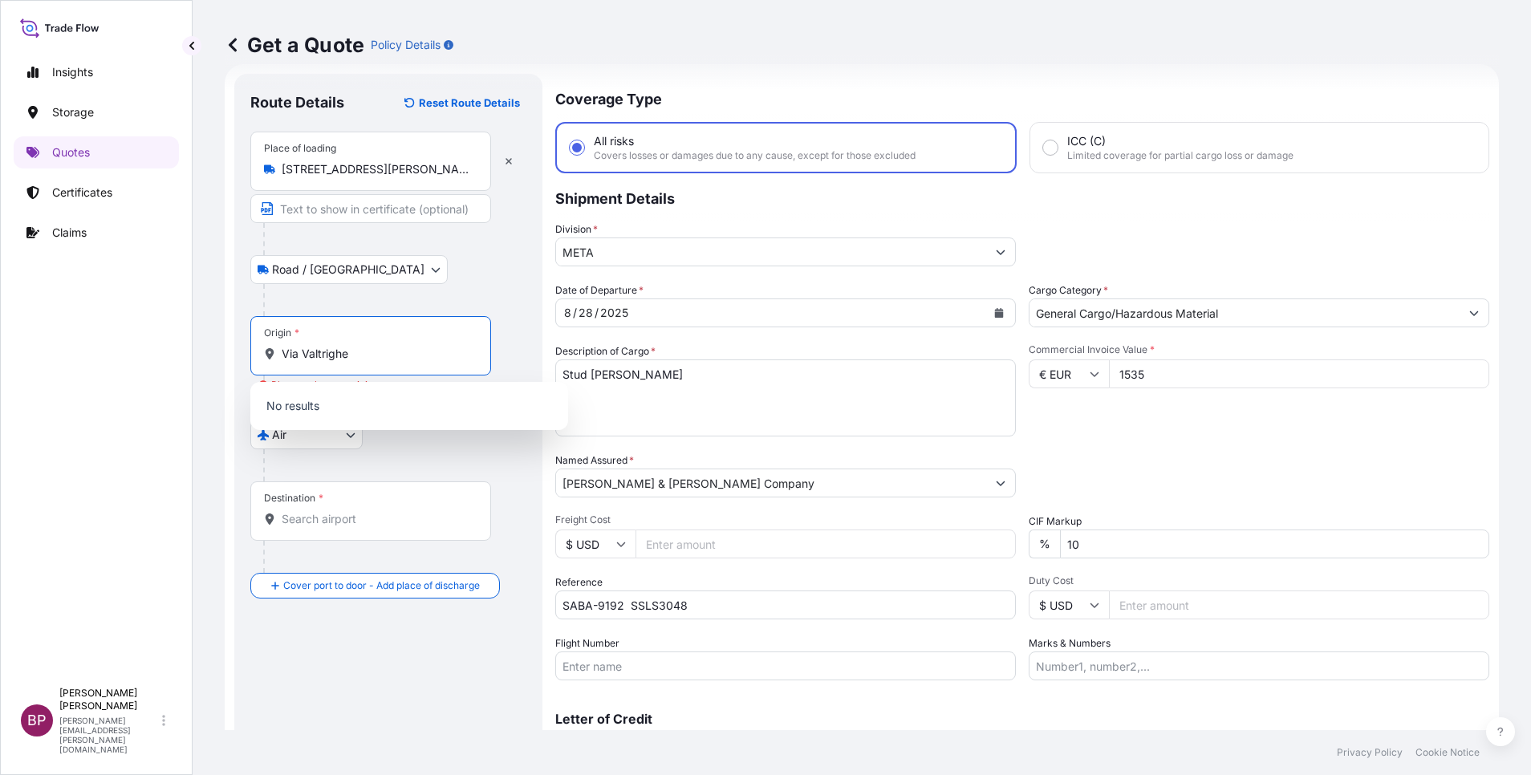
click at [444, 168] on input "[STREET_ADDRESS][PERSON_NAME]" at bounding box center [376, 169] width 189 height 16
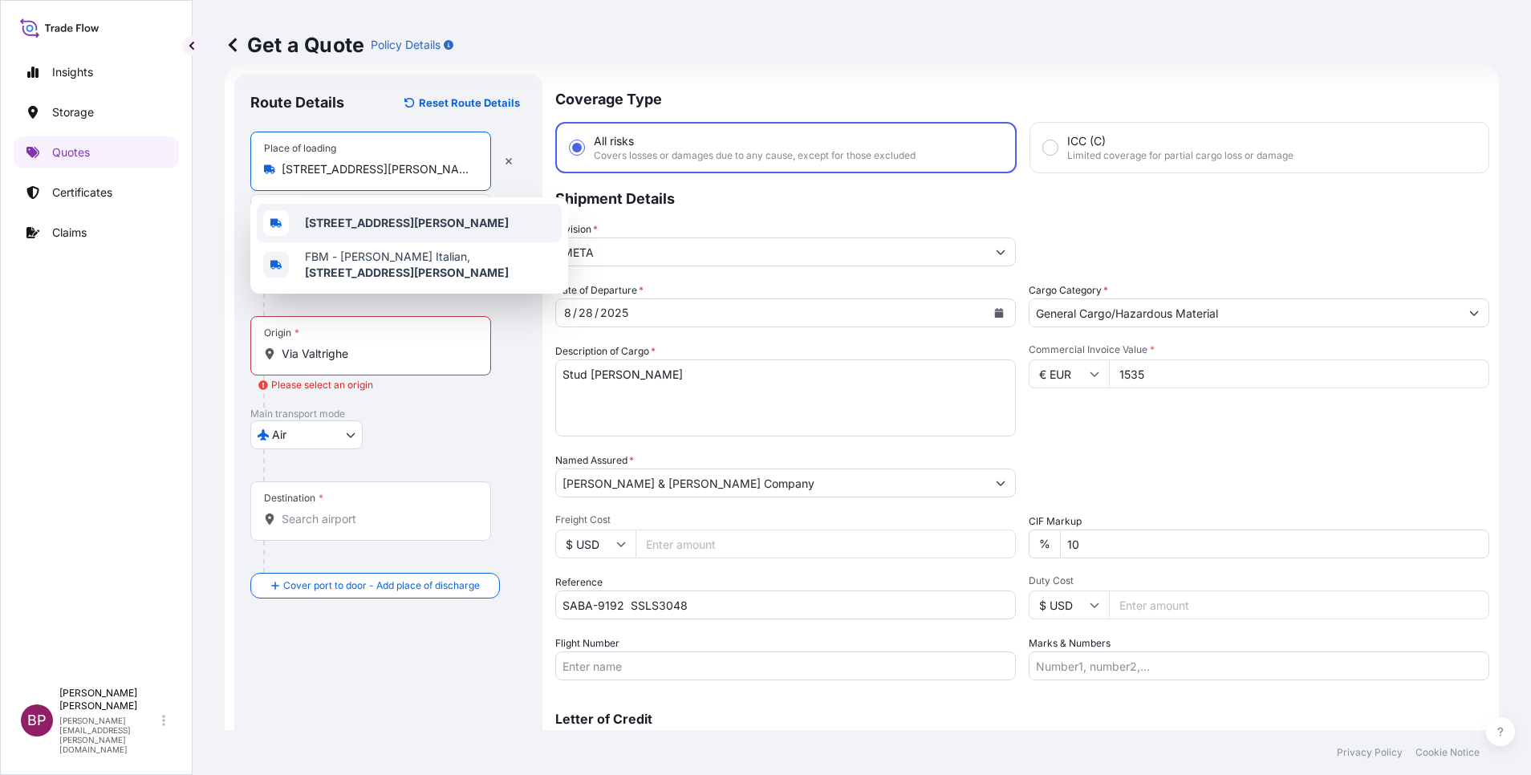
click at [433, 226] on span "[STREET_ADDRESS][PERSON_NAME]" at bounding box center [407, 223] width 204 height 16
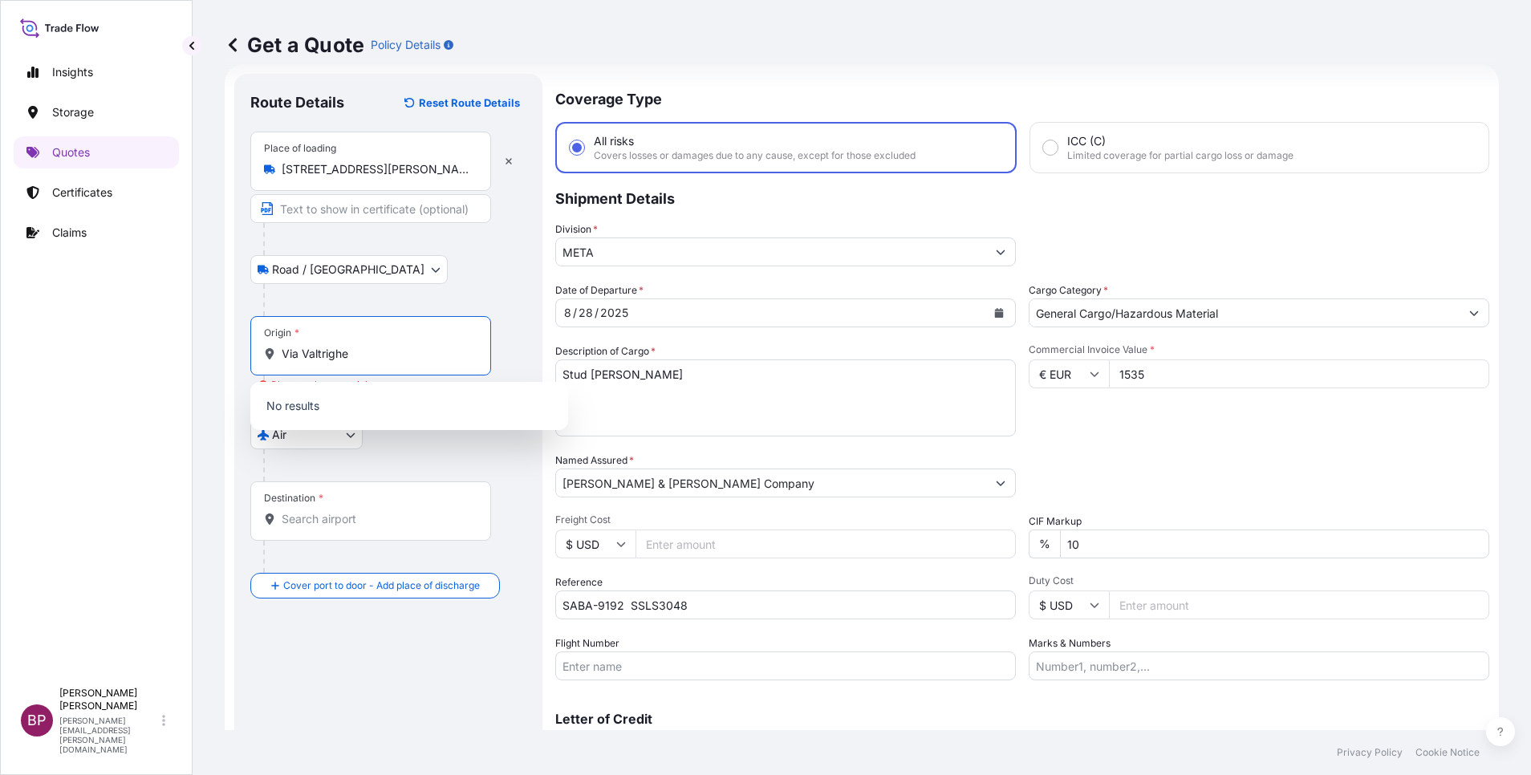
drag, startPoint x: 387, startPoint y: 348, endPoint x: 0, endPoint y: 307, distance: 389.1
click at [0, 309] on html "0 options available. 2 options available. 0 options available. Insights Storage…" at bounding box center [765, 387] width 1531 height 775
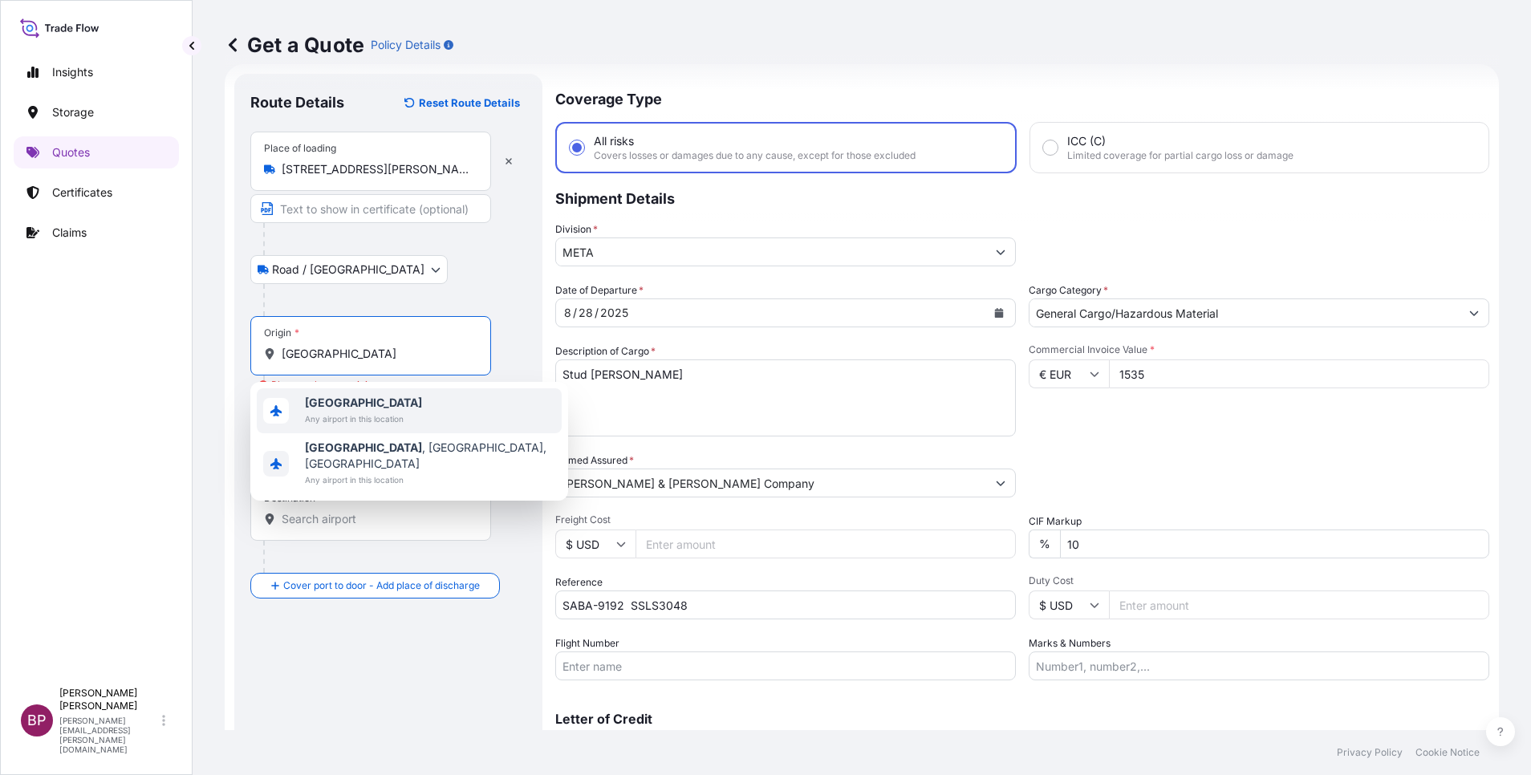
click at [365, 410] on span "[GEOGRAPHIC_DATA]" at bounding box center [363, 403] width 117 height 16
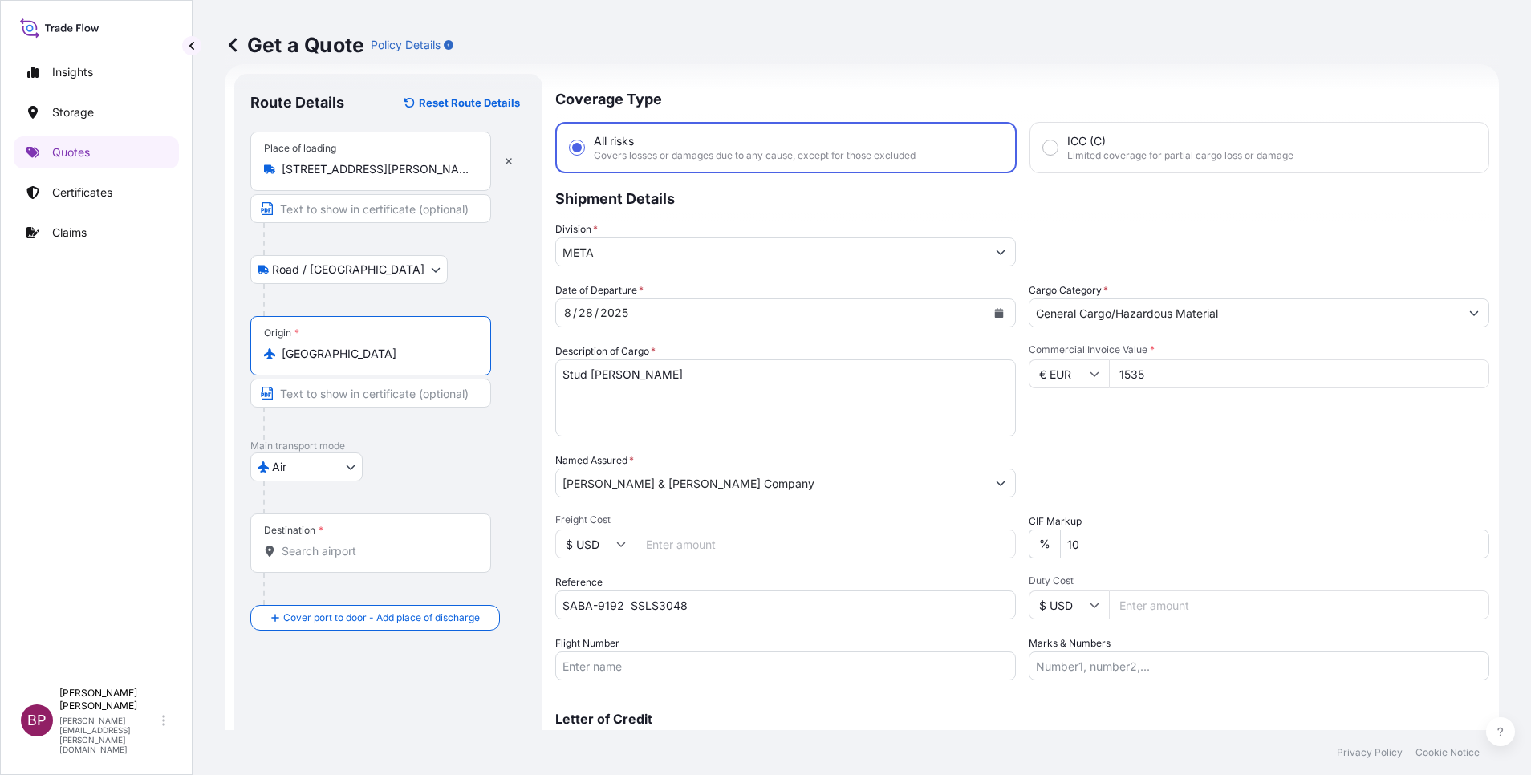
type input "[GEOGRAPHIC_DATA]"
click at [349, 559] on div "Destination *" at bounding box center [370, 543] width 241 height 59
click at [349, 559] on input "Destination *" at bounding box center [376, 551] width 189 height 16
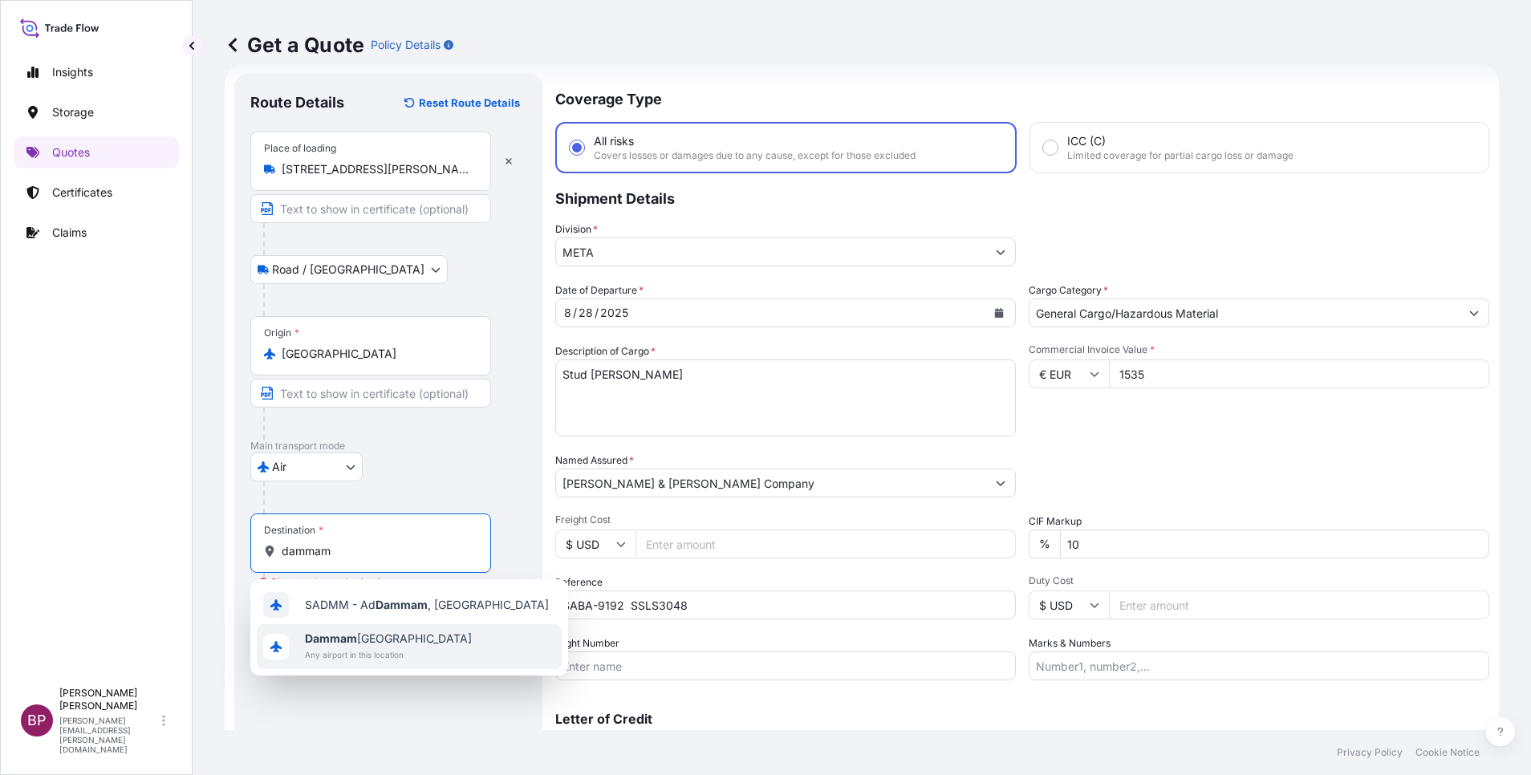
click at [359, 638] on span "Dammam [GEOGRAPHIC_DATA]" at bounding box center [388, 639] width 167 height 16
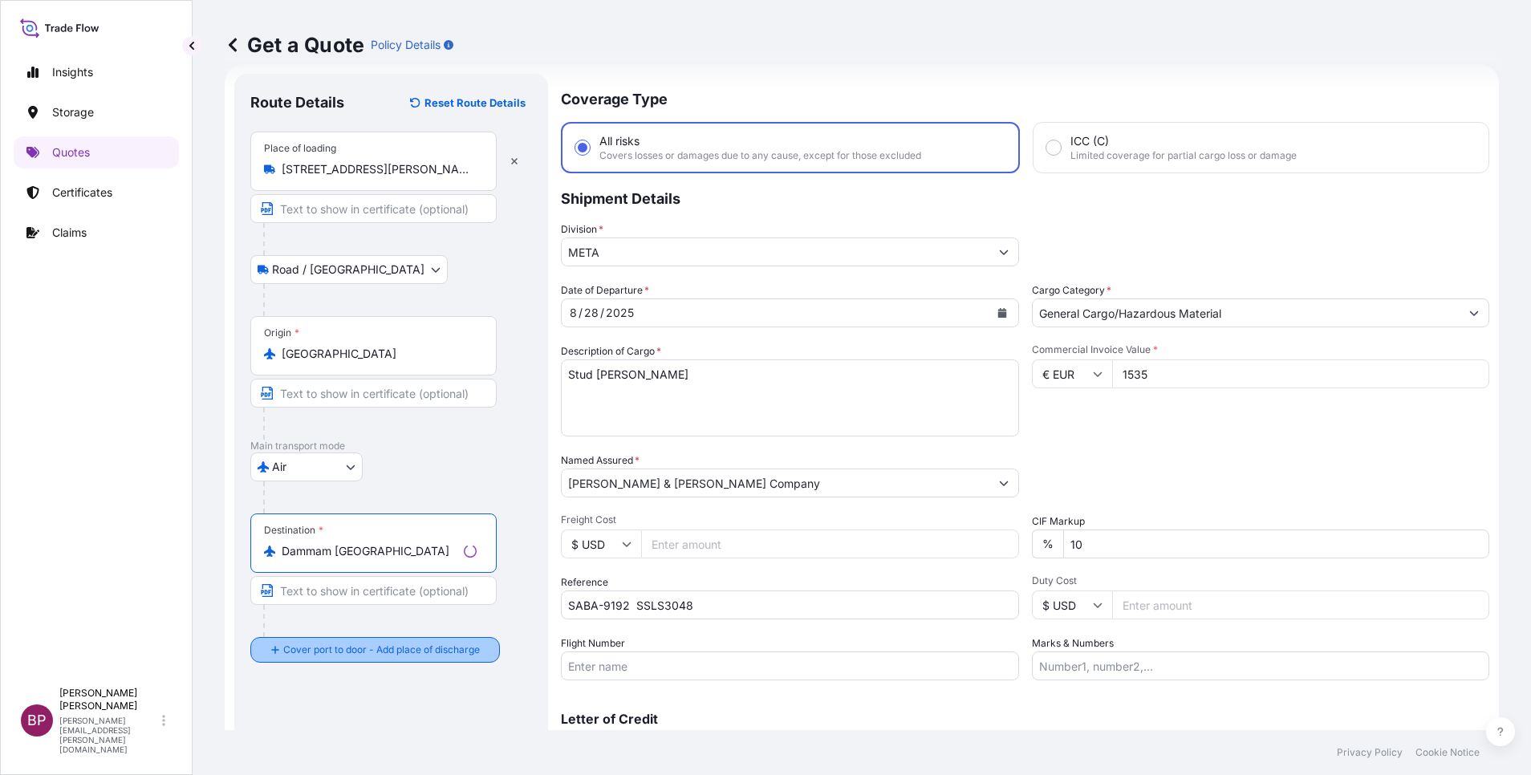
type input "Dammam [GEOGRAPHIC_DATA]"
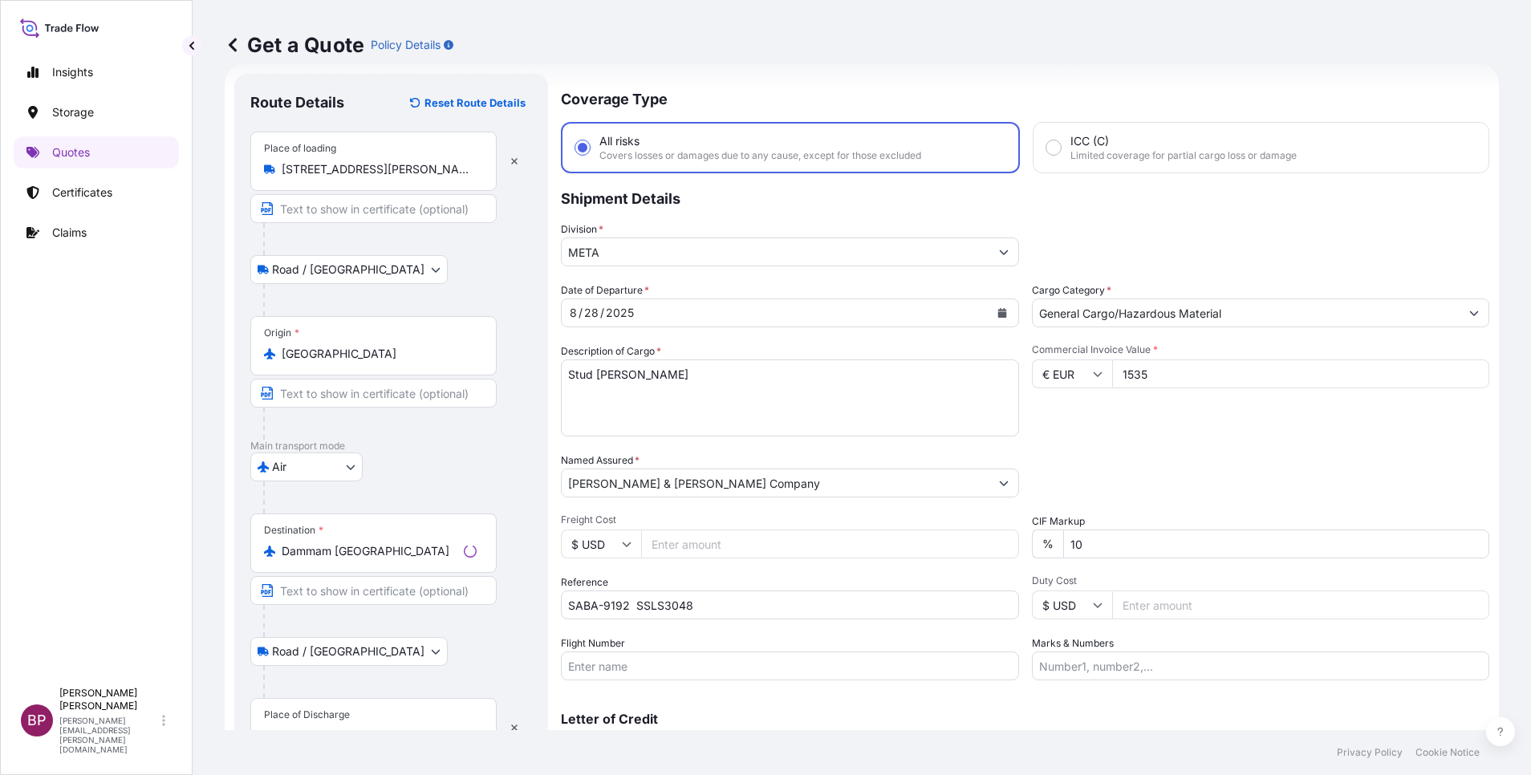
click at [365, 723] on div "Place of Discharge" at bounding box center [373, 727] width 246 height 59
click at [365, 728] on input "Place of Discharge" at bounding box center [379, 736] width 195 height 16
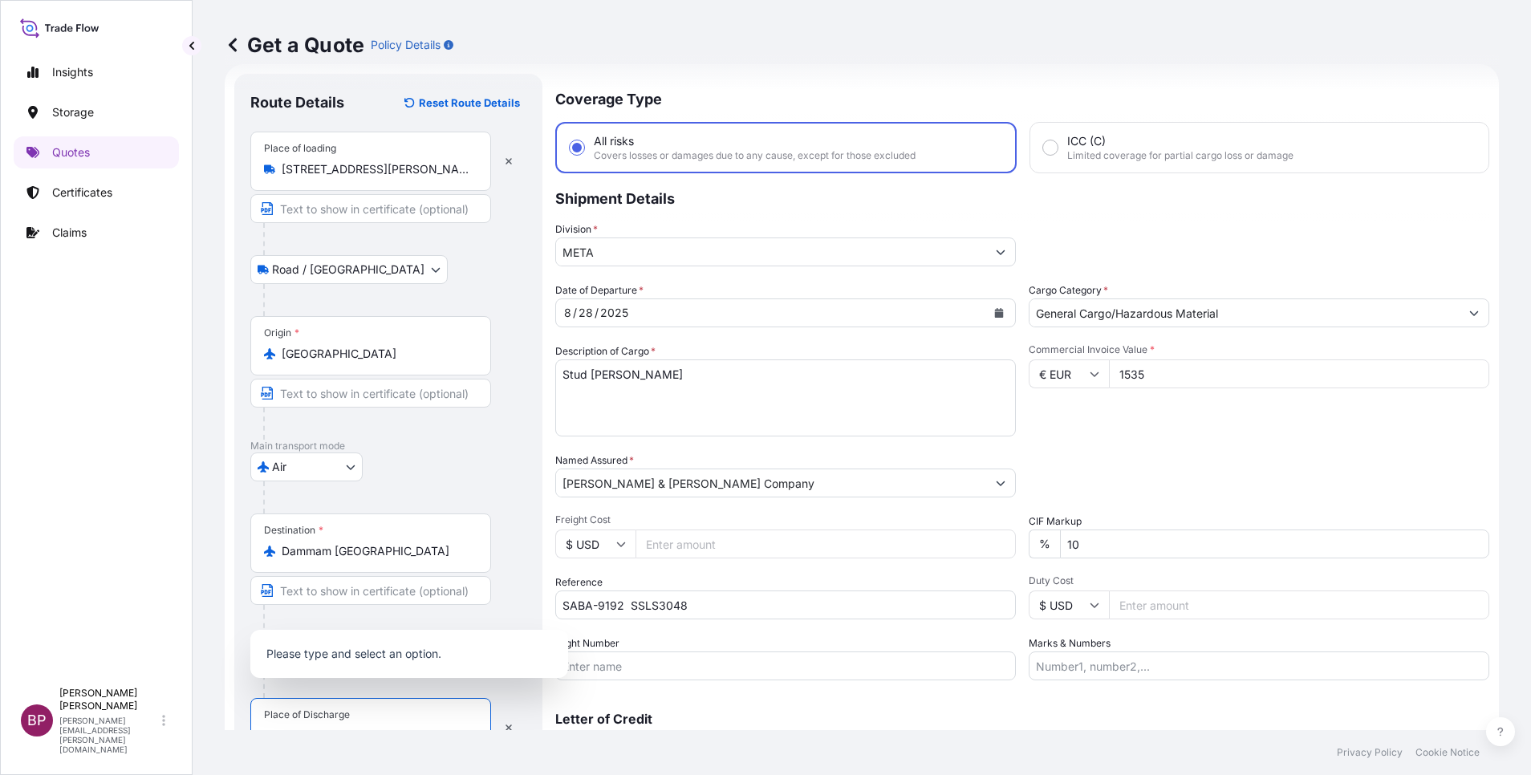
scroll to position [39, 0]
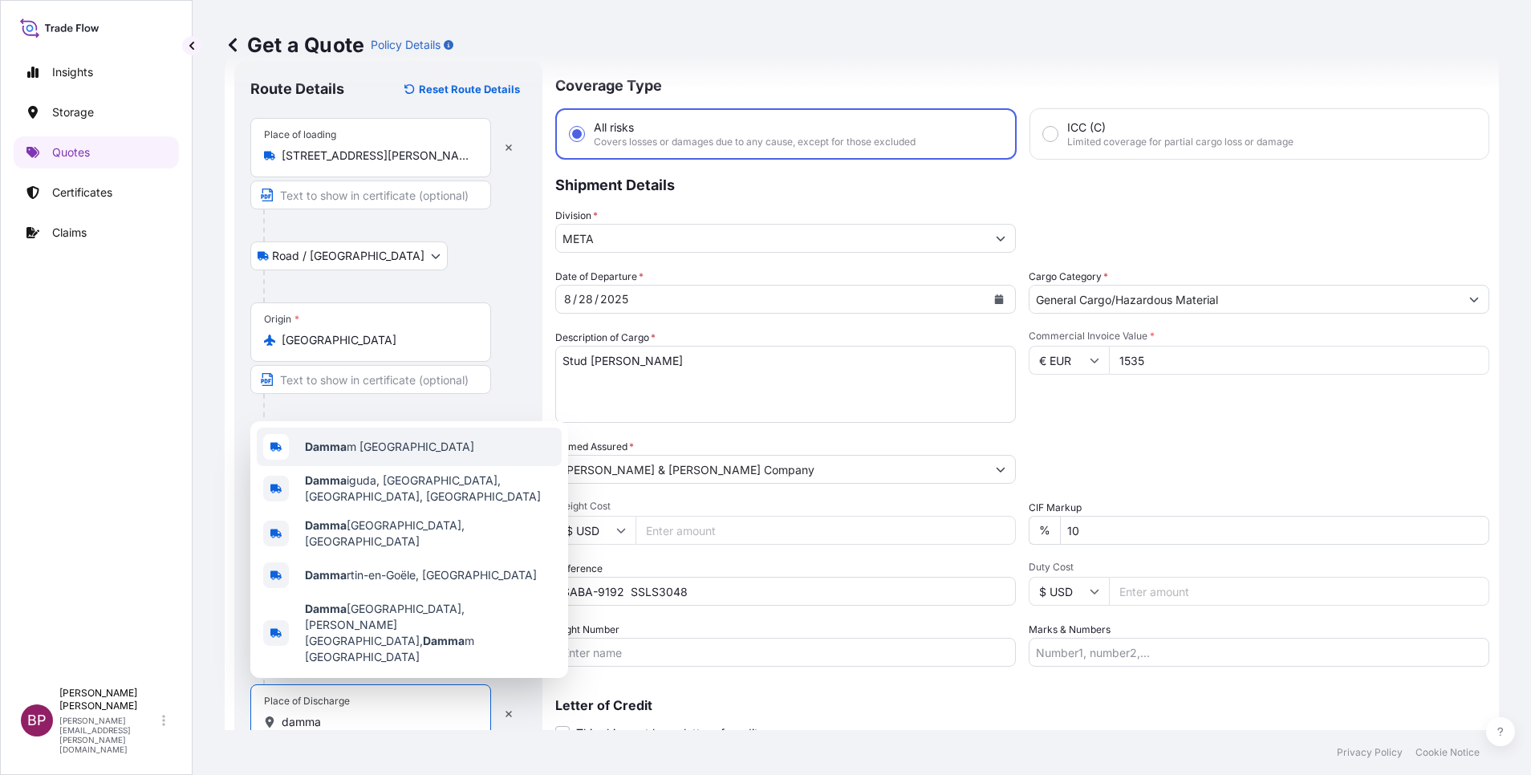
click at [388, 455] on span "Damma m [GEOGRAPHIC_DATA]" at bounding box center [389, 447] width 169 height 16
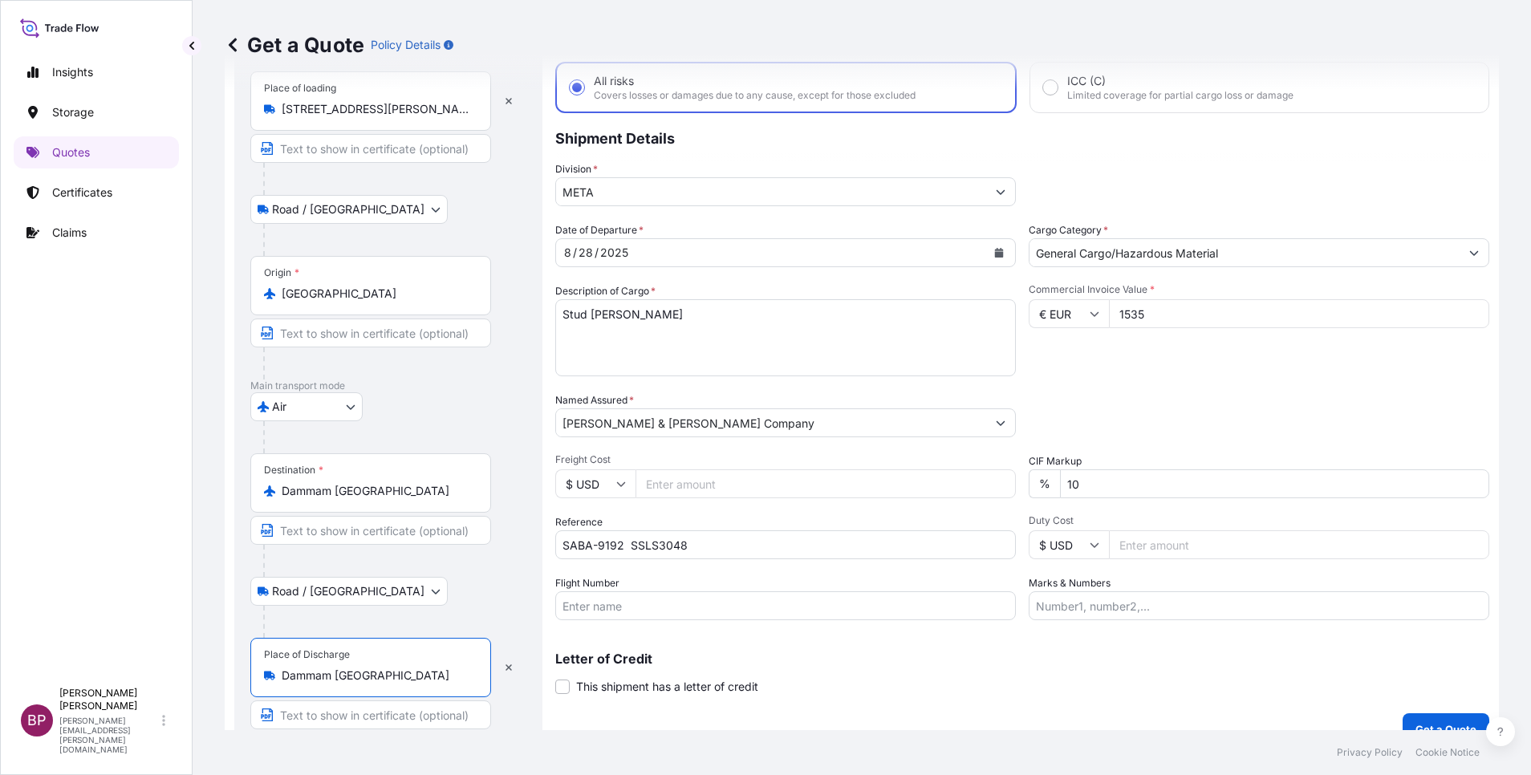
scroll to position [111, 0]
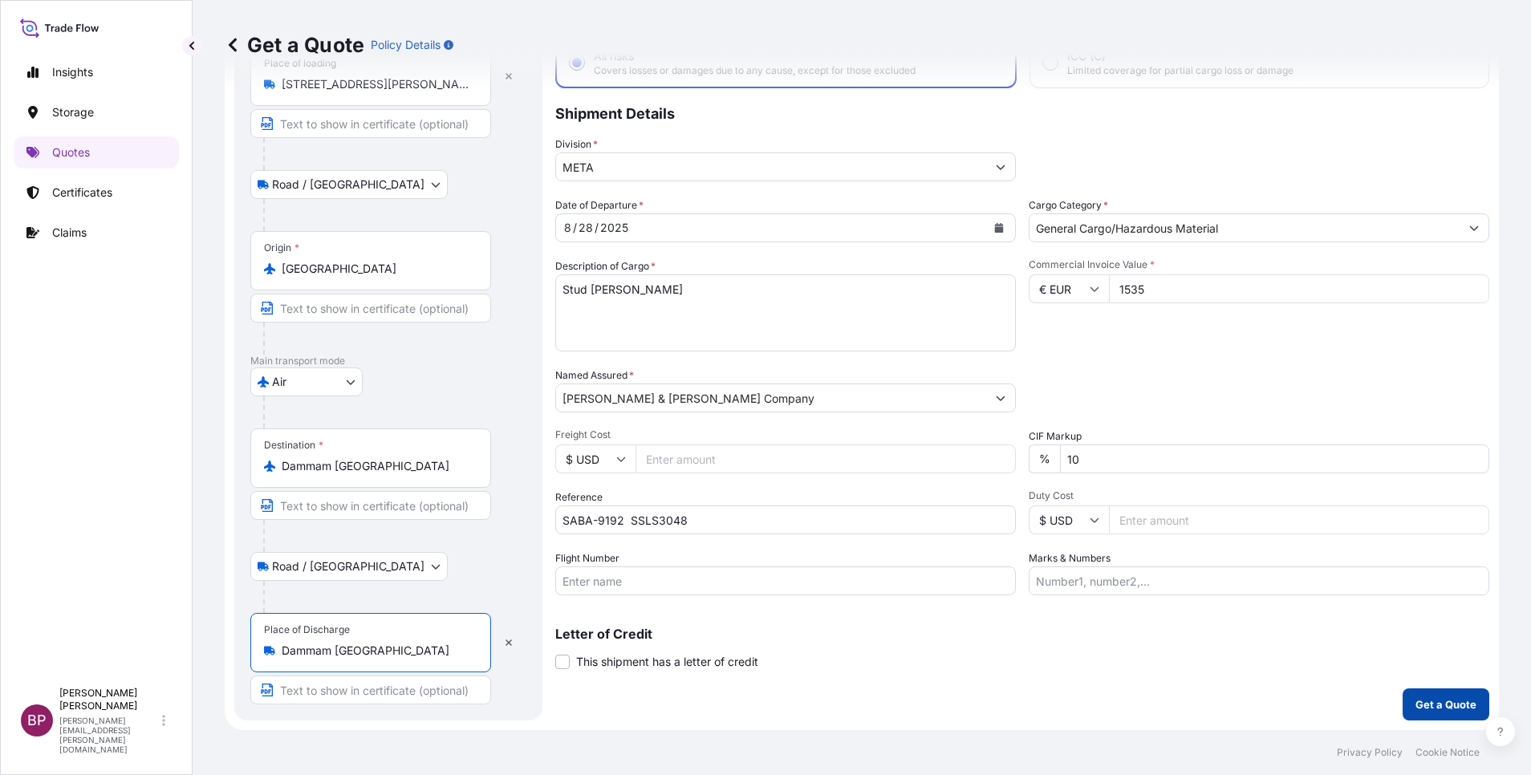
type input "Dammam [GEOGRAPHIC_DATA]"
click at [1416, 702] on p "Get a Quote" at bounding box center [1446, 705] width 61 height 16
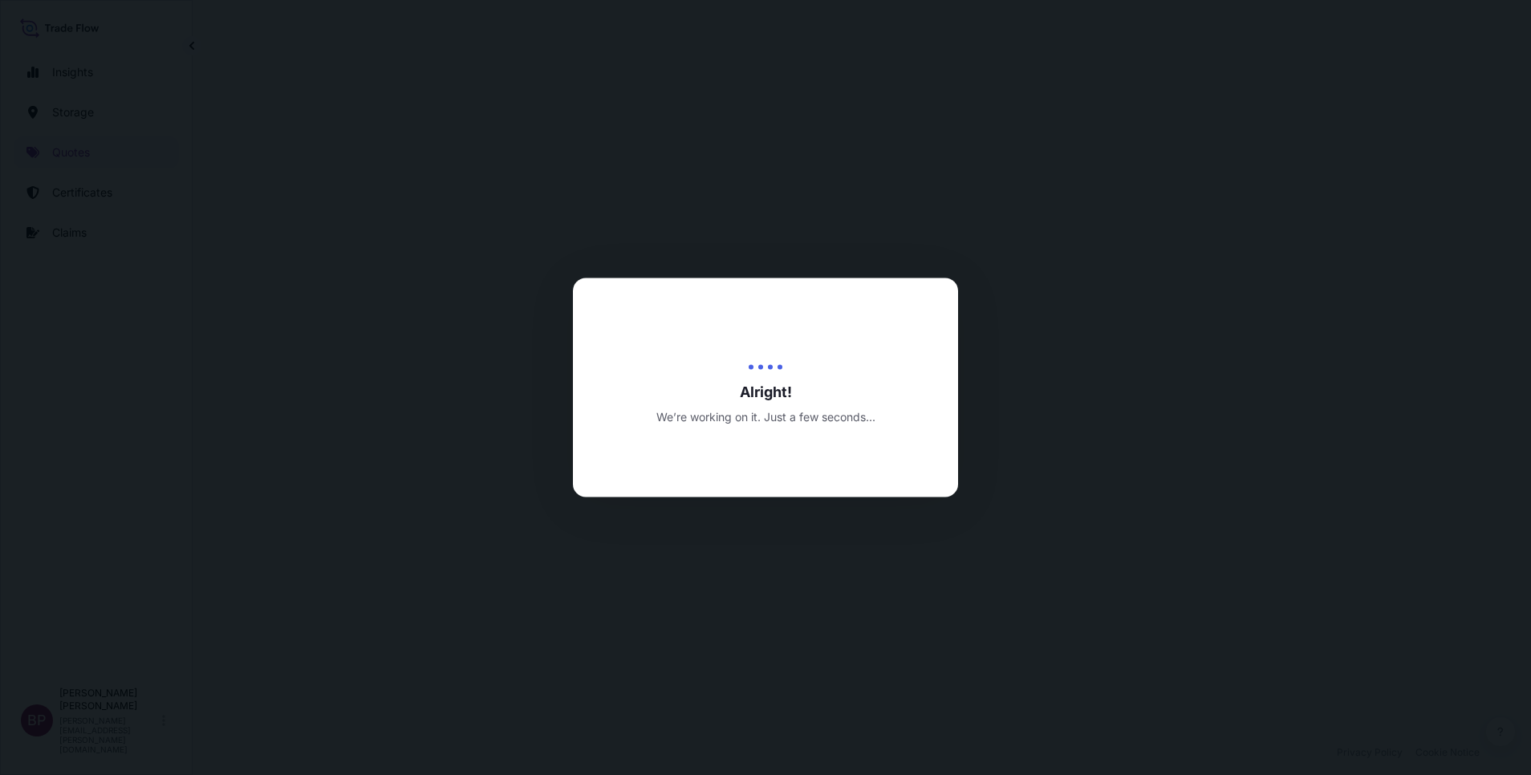
select select "Road / [GEOGRAPHIC_DATA]"
select select "Air"
select select "Road / [GEOGRAPHIC_DATA]"
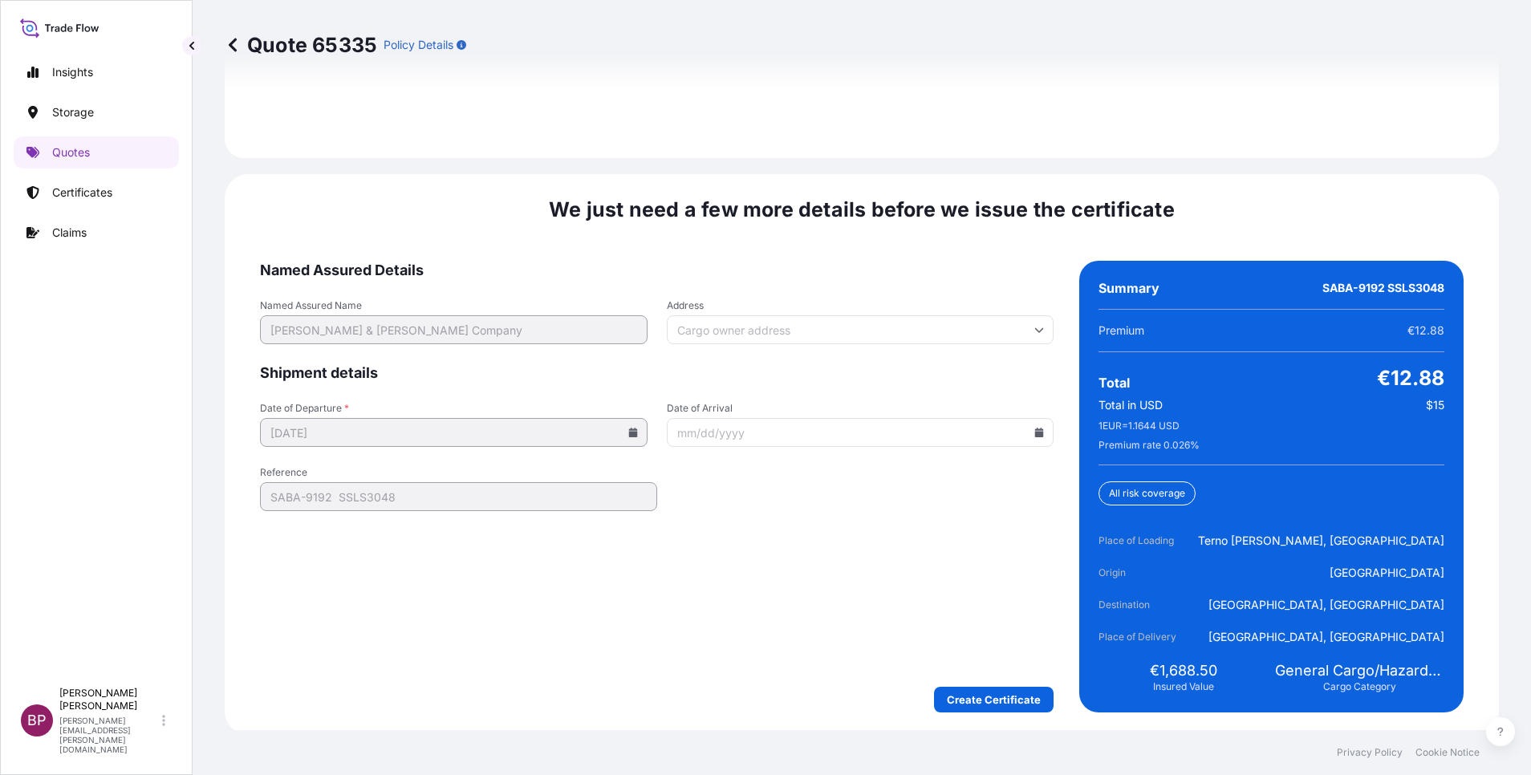
scroll to position [2462, 0]
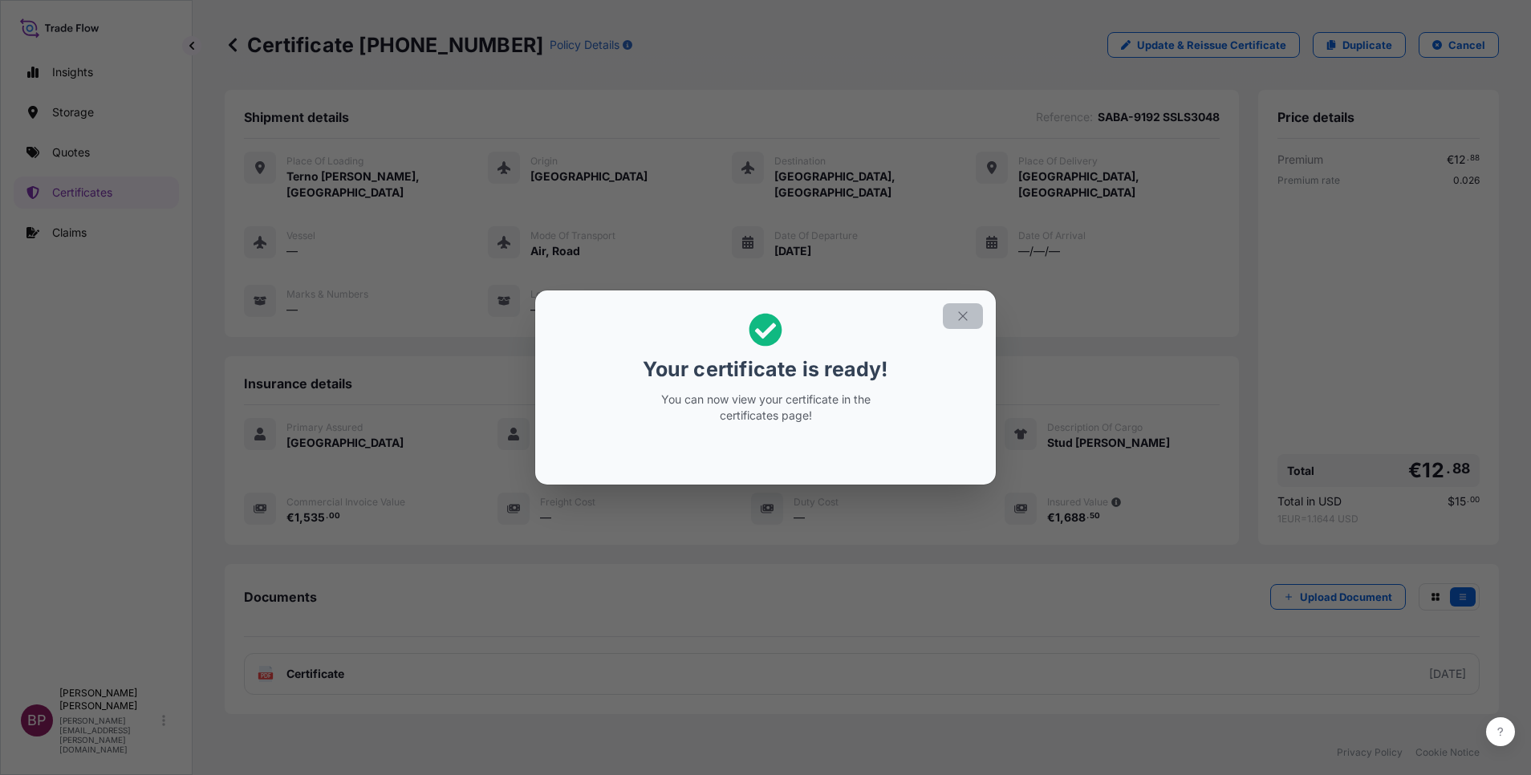
click at [961, 320] on icon "button" at bounding box center [963, 316] width 14 height 14
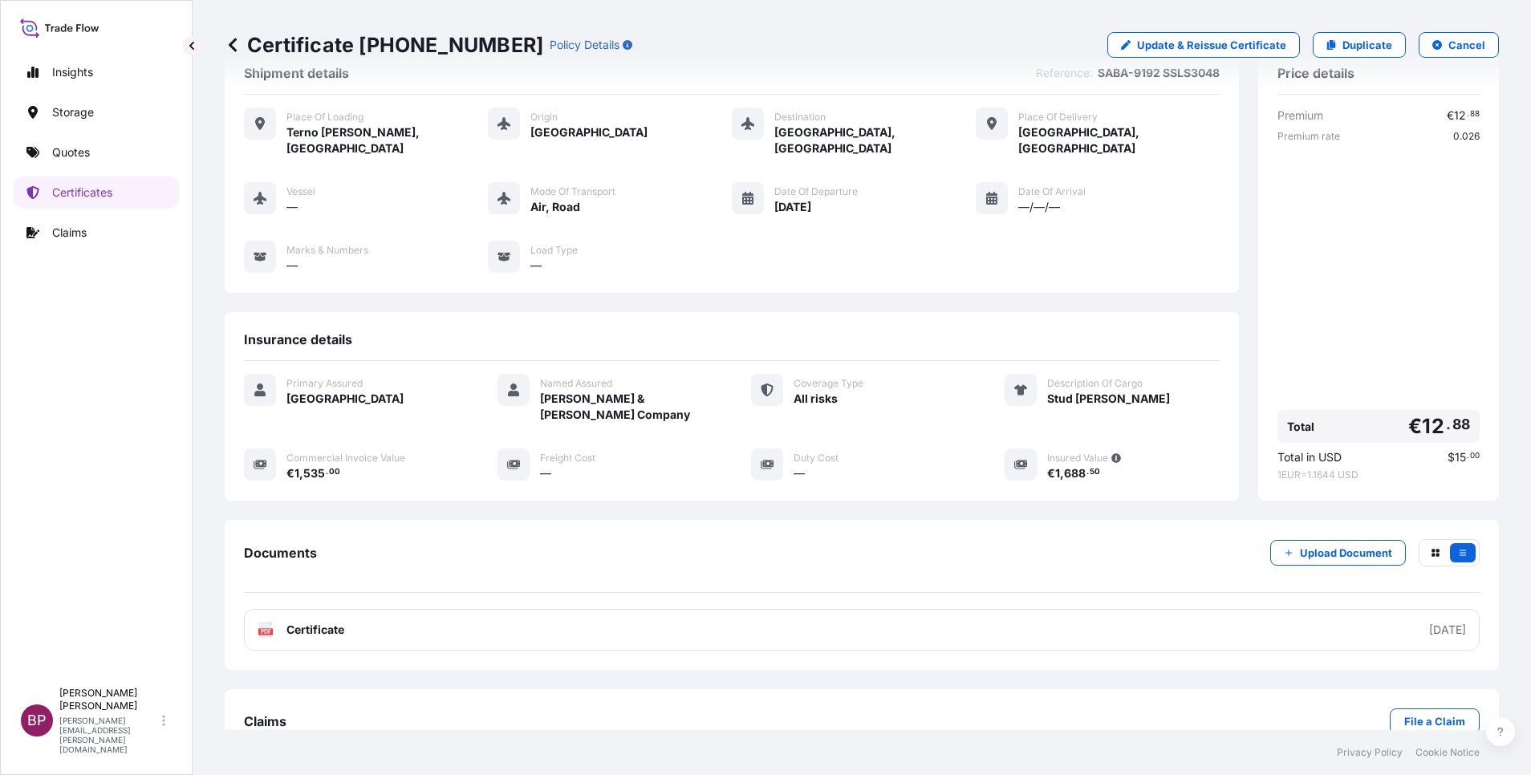
scroll to position [68, 0]
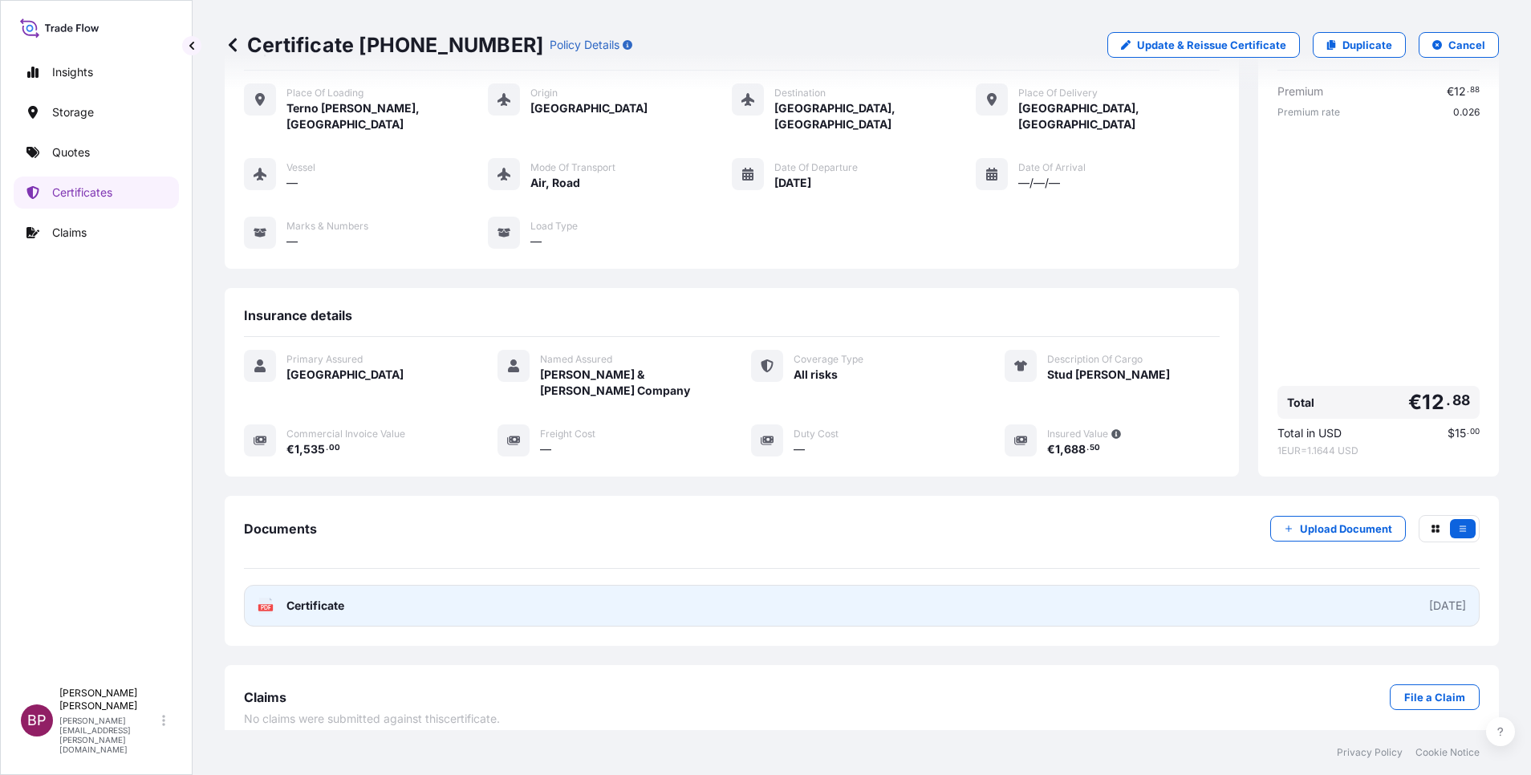
click at [336, 598] on span "Certificate" at bounding box center [315, 606] width 58 height 16
